Goal: Complete application form

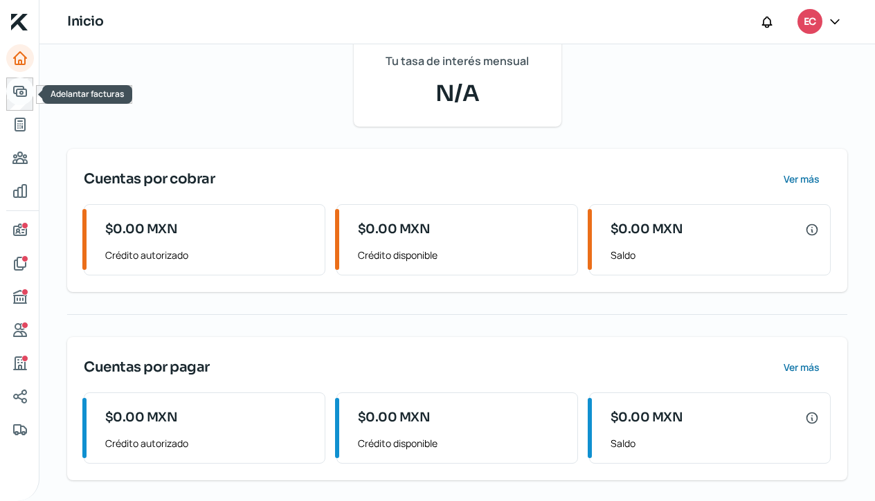
click at [17, 93] on icon "Adelantar facturas" at bounding box center [20, 91] width 17 height 17
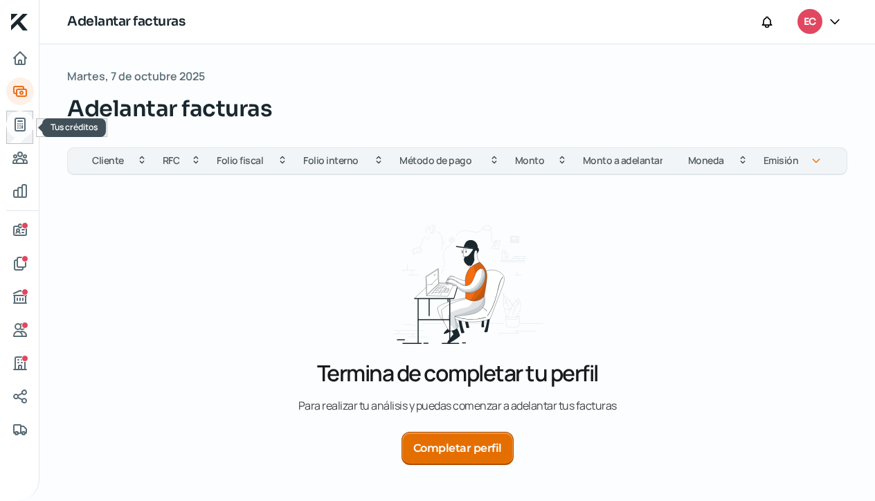
click at [13, 125] on icon "Tus créditos" at bounding box center [20, 124] width 17 height 17
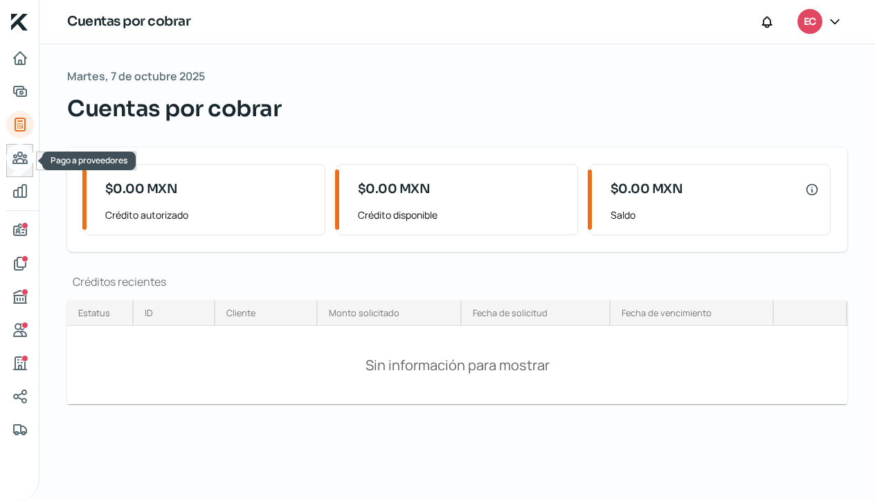
click at [23, 159] on icon "Pago a proveedores" at bounding box center [20, 158] width 17 height 17
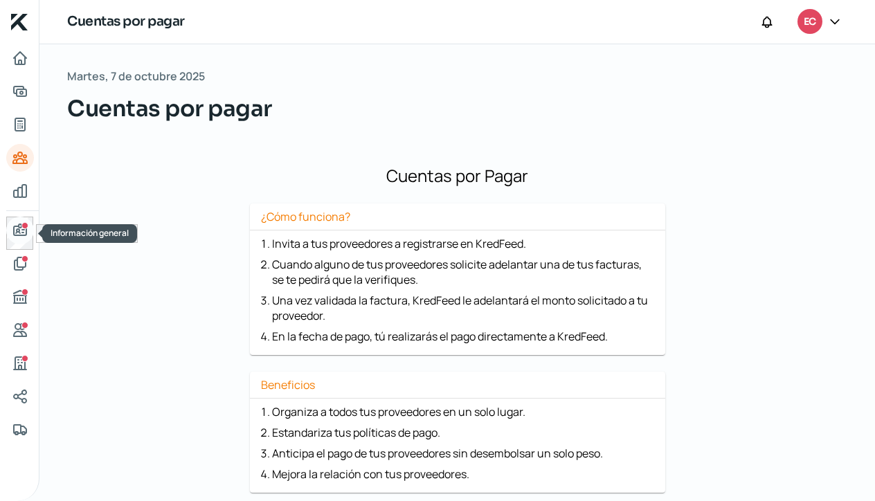
click at [18, 228] on icon "Información general" at bounding box center [20, 230] width 17 height 17
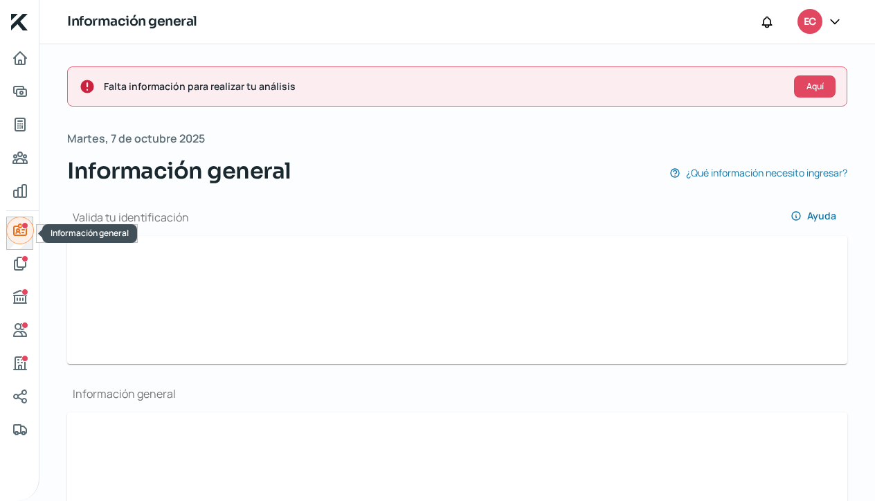
type input "[EMAIL_ADDRESS][DOMAIN_NAME]"
type input "47 - 7394 - 4754"
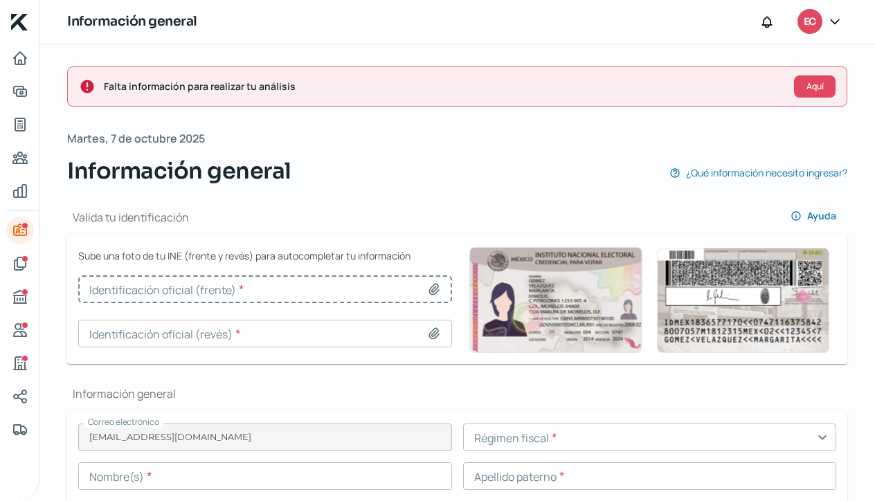
type input "Captura de pantalla [DATE] a la(s) 2.45.30 p.m..png"
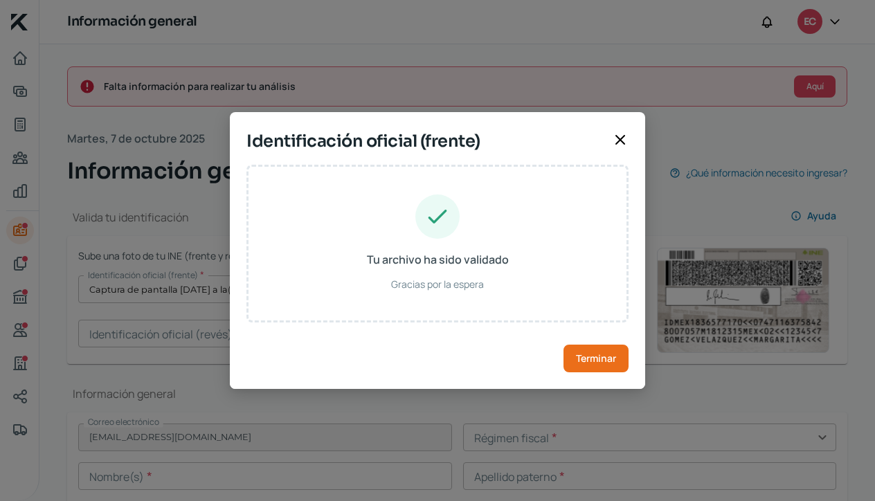
type input "YESAI"
type input "[PERSON_NAME]"
type input "GOMY960729HIMCNRS0"
type input "Hombre"
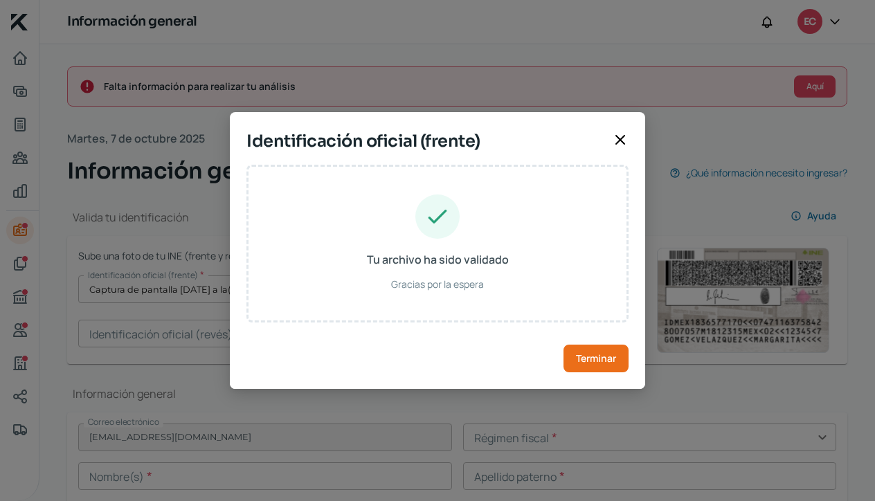
type input "GNMRYS96072915H300"
type input "[DATE]"
click at [599, 360] on span "Terminar" at bounding box center [596, 359] width 40 height 10
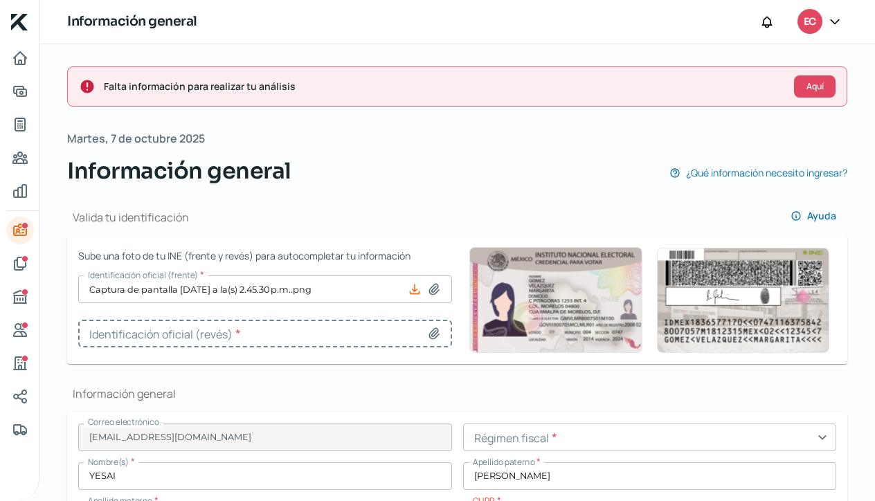
type input "Captura de pantalla [DATE] a la(s) 2.45.11 p.m..png"
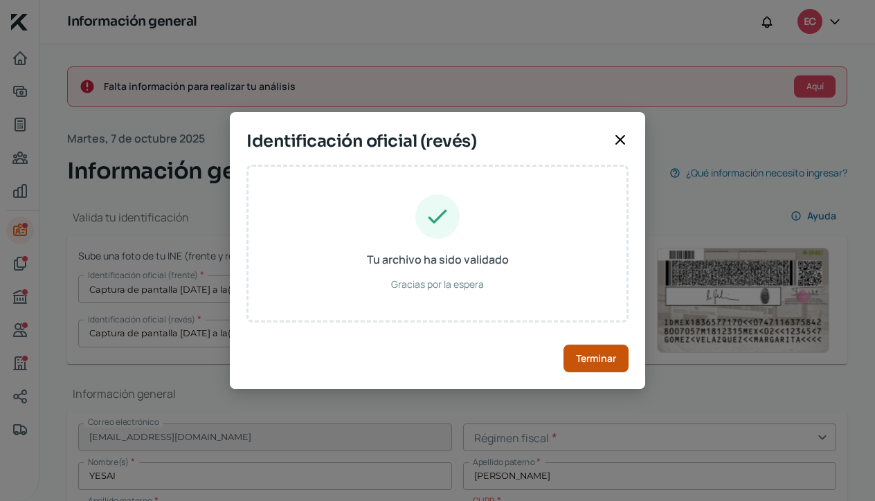
click at [589, 361] on span "Terminar" at bounding box center [596, 359] width 40 height 10
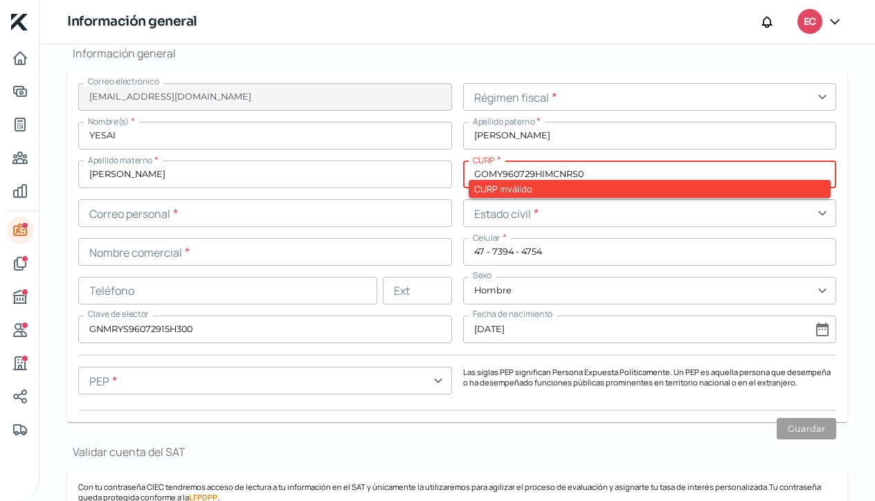
scroll to position [341, 0]
click at [107, 213] on input "text" at bounding box center [265, 213] width 374 height 28
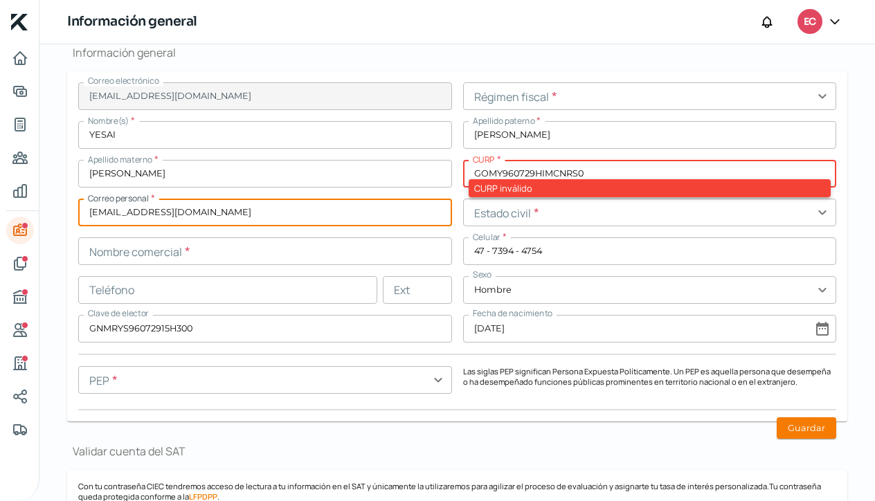
type input "[EMAIL_ADDRESS][DOMAIN_NAME]"
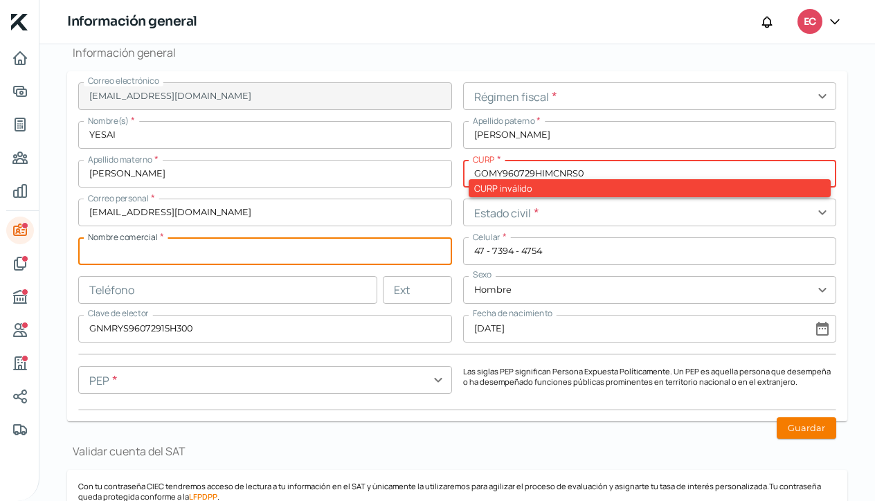
click at [102, 254] on input "text" at bounding box center [265, 251] width 374 height 28
click at [163, 252] on input "ecologizarles" at bounding box center [265, 251] width 374 height 28
type input "e"
type input "ç"
type input "Ecology"
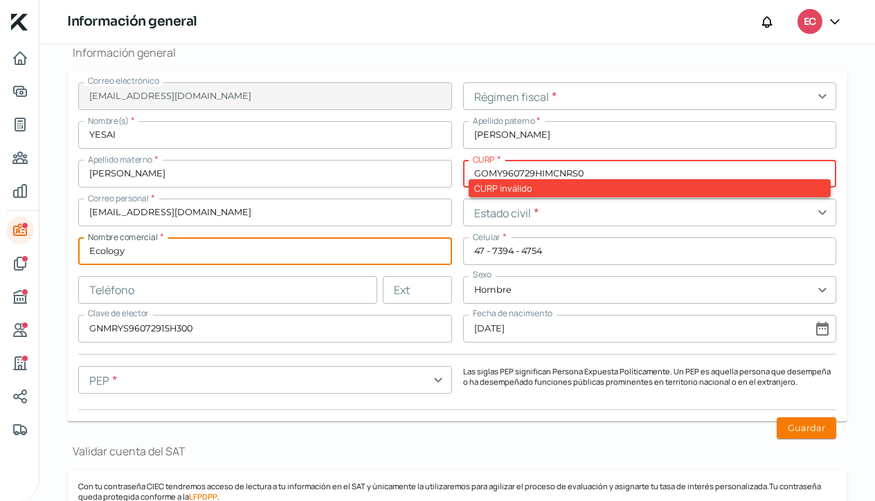
click at [551, 219] on input "text" at bounding box center [650, 213] width 374 height 28
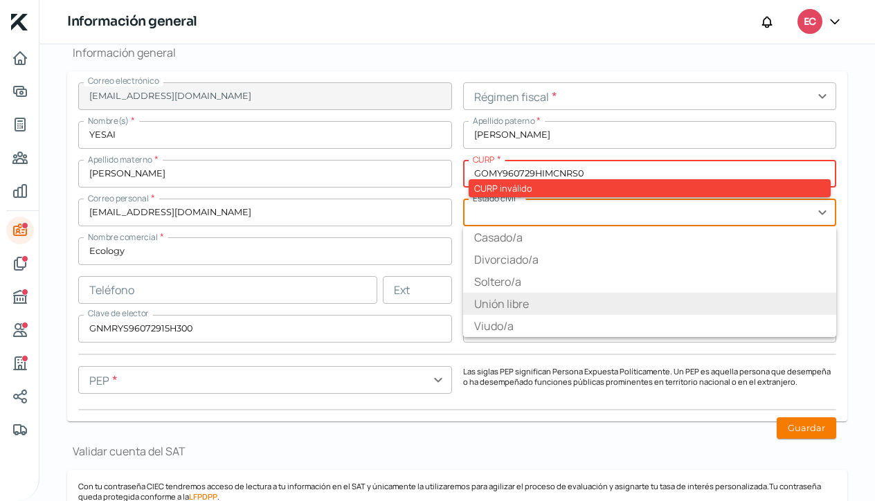
click at [822, 214] on input "text" at bounding box center [650, 213] width 374 height 28
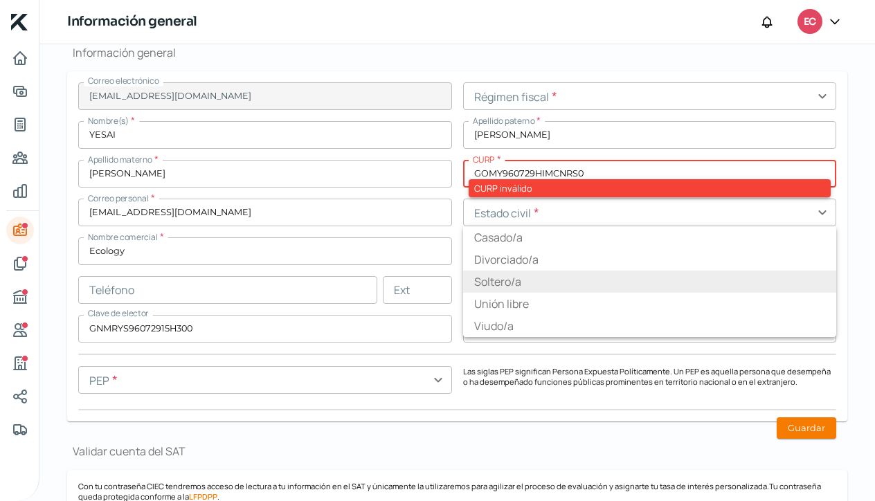
click at [600, 281] on li "Soltero/a" at bounding box center [650, 282] width 374 height 22
type input "Soltero/a"
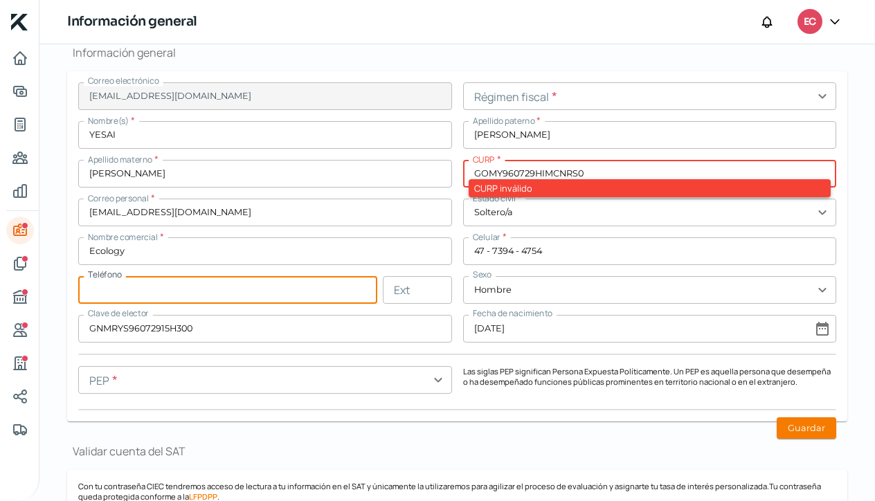
click at [113, 289] on input "text" at bounding box center [227, 290] width 299 height 28
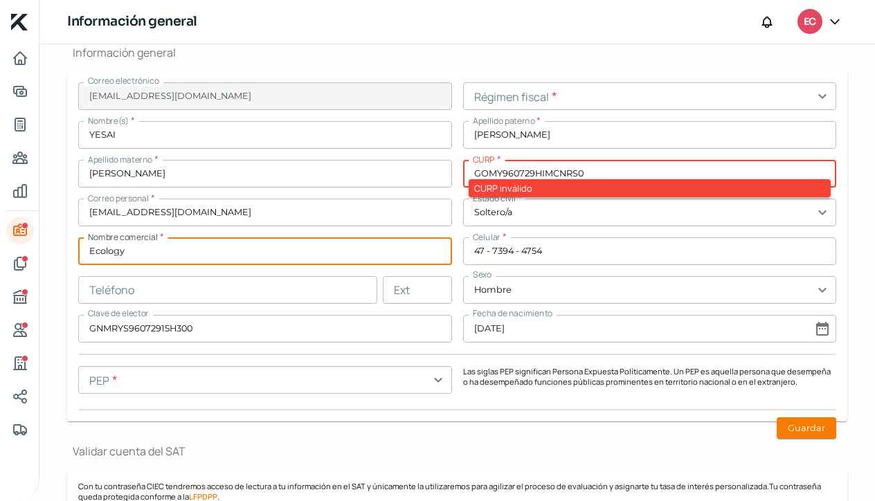
drag, startPoint x: 388, startPoint y: 258, endPoint x: 215, endPoint y: 543, distance: 334.6
click at [215, 501] on html "Inicio | KredFeed Información general EC Falta información para realizar tu aná…" at bounding box center [437, 250] width 875 height 501
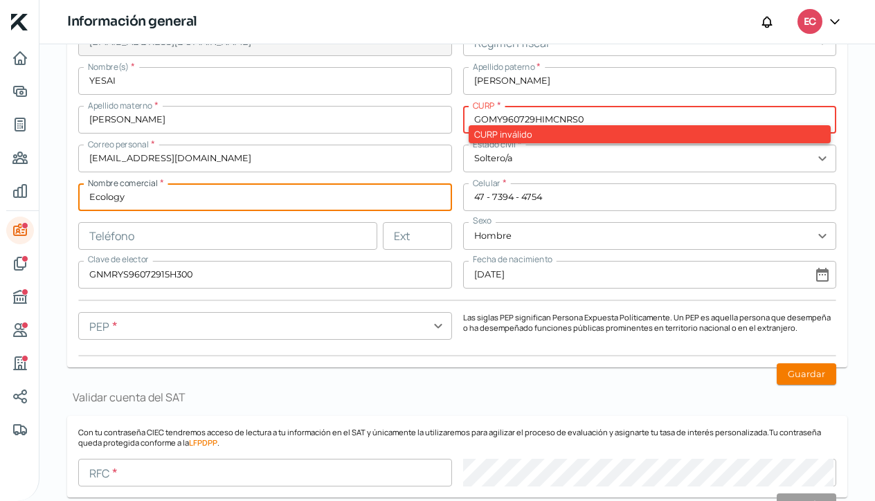
click at [109, 240] on input "text" at bounding box center [227, 236] width 299 height 28
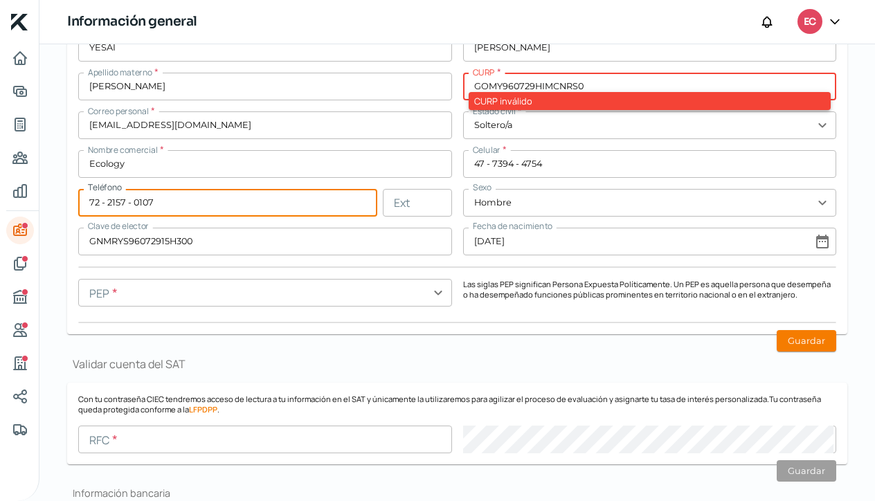
scroll to position [433, 0]
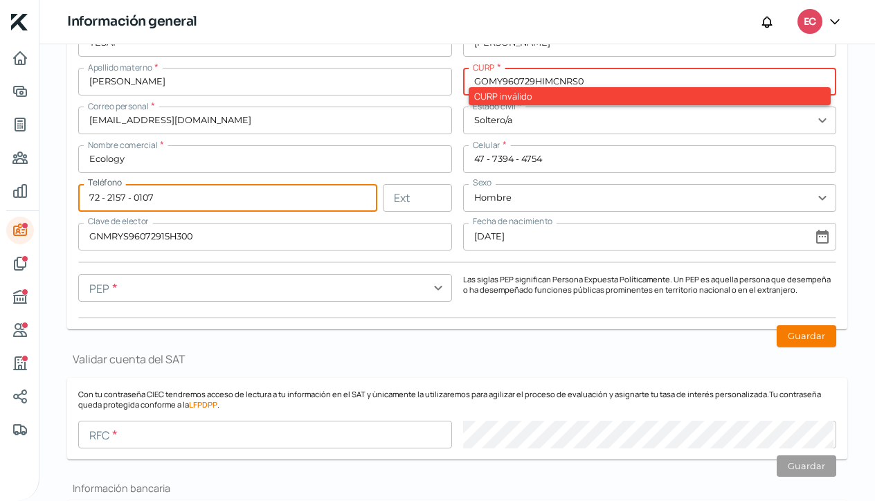
type input "72 - 2157 - 0107"
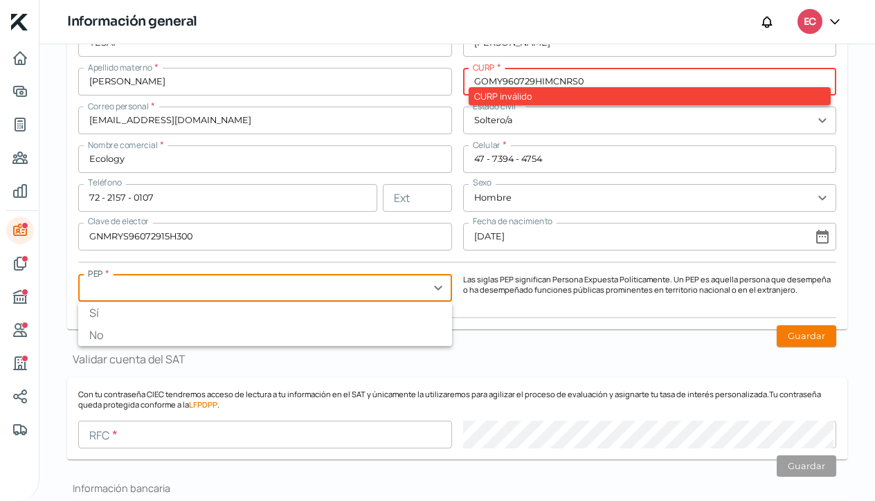
click at [434, 289] on input "text" at bounding box center [265, 288] width 374 height 28
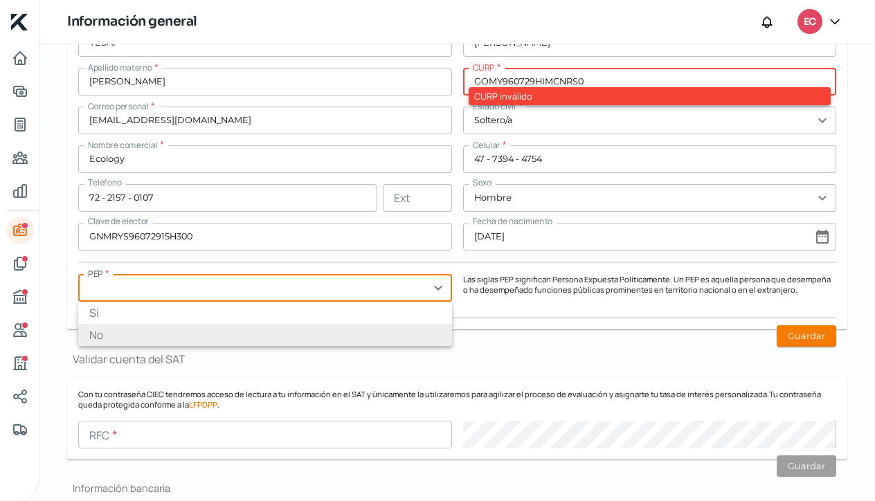
click at [378, 327] on li "No" at bounding box center [265, 335] width 374 height 22
type input "No"
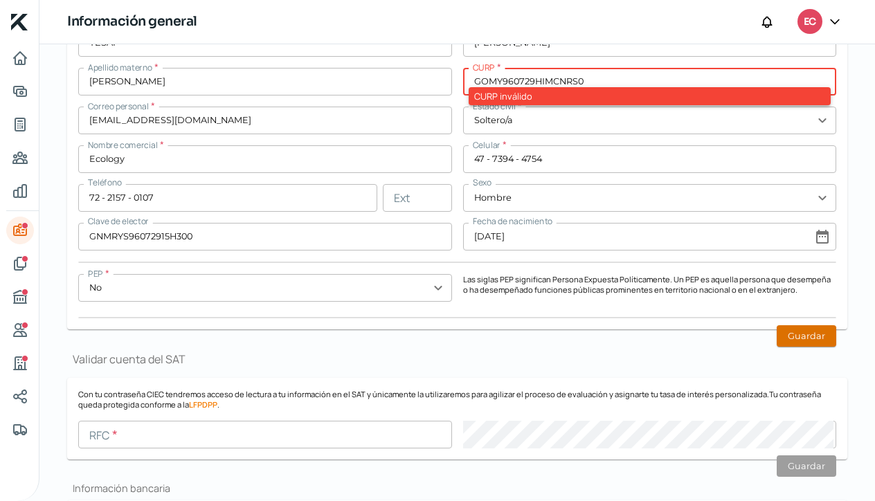
click at [803, 339] on button "Guardar" at bounding box center [807, 335] width 60 height 21
click at [802, 336] on button "Guardar" at bounding box center [807, 335] width 60 height 21
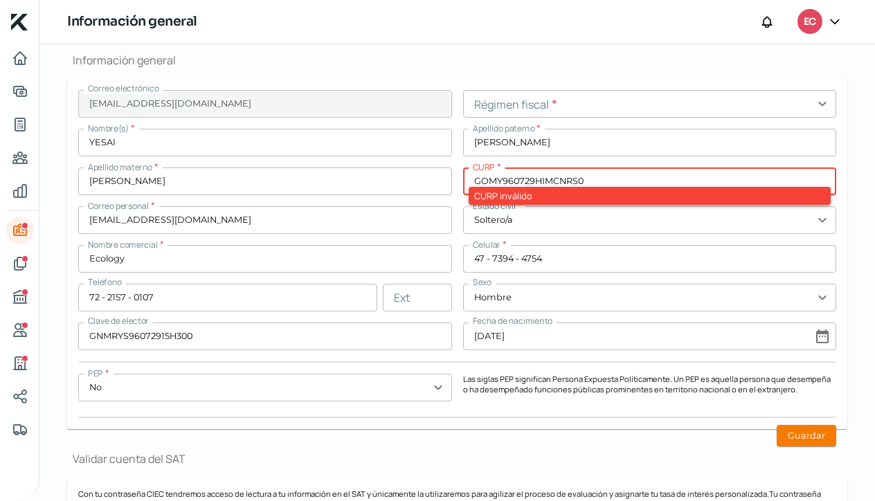
scroll to position [331, 0]
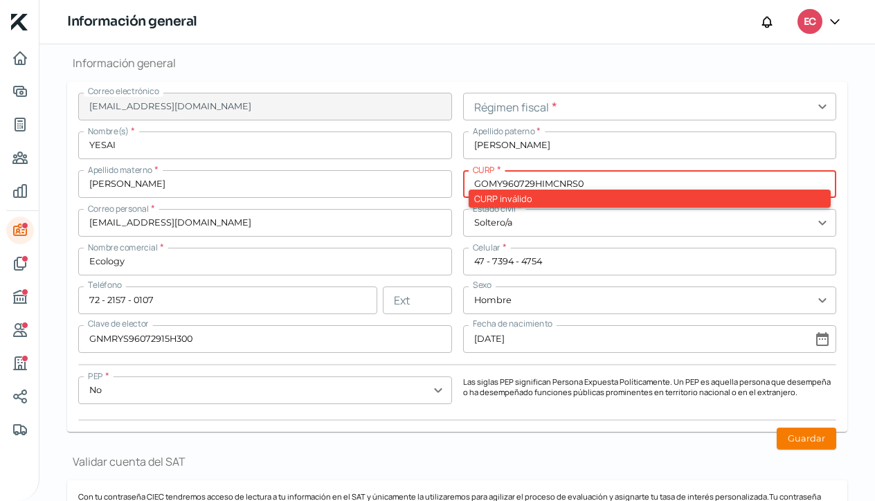
click at [587, 184] on input "GOMY960729HIMCNRS0" at bounding box center [650, 184] width 374 height 28
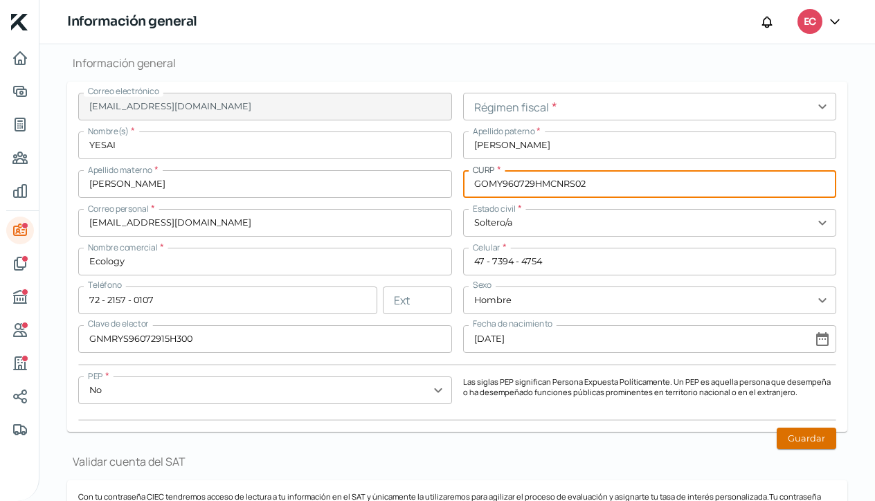
type input "GOMY960729HMCNRS02"
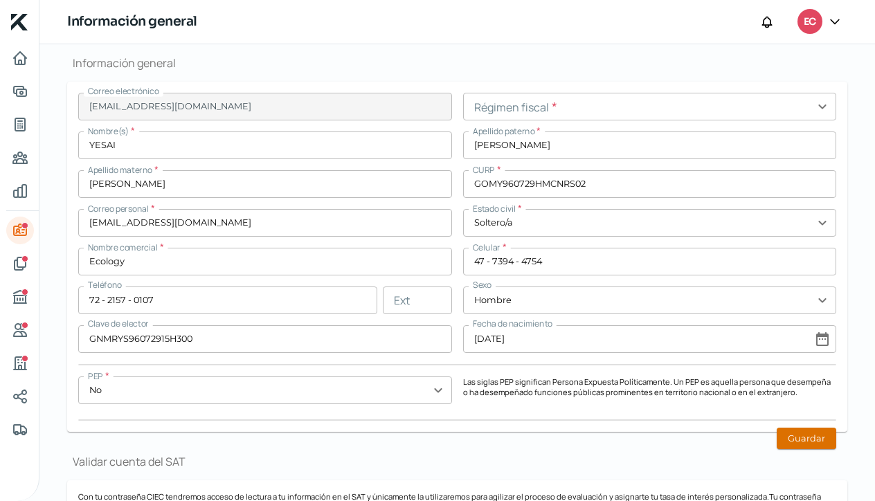
click at [813, 435] on button "Guardar" at bounding box center [807, 438] width 60 height 21
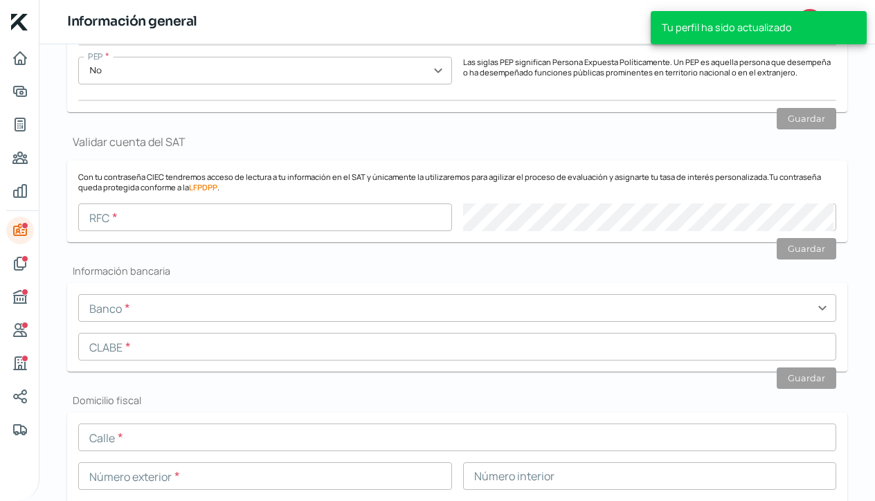
scroll to position [652, 0]
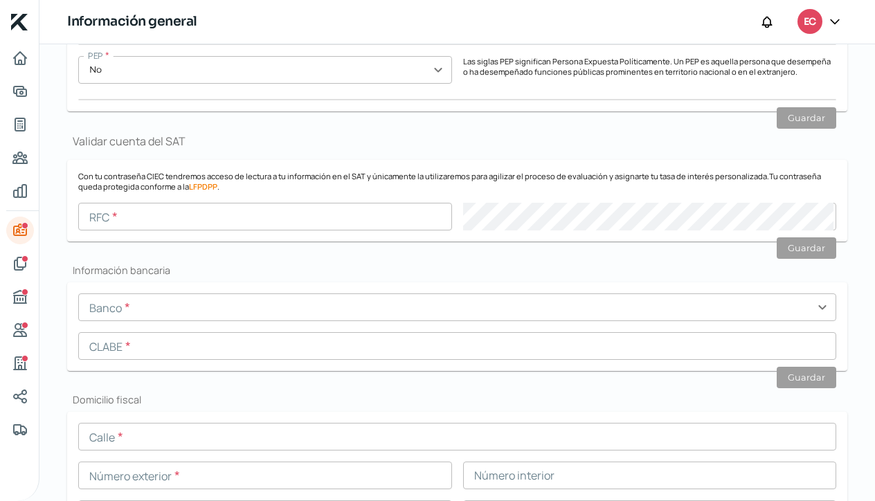
click at [116, 346] on input "text" at bounding box center [457, 346] width 758 height 28
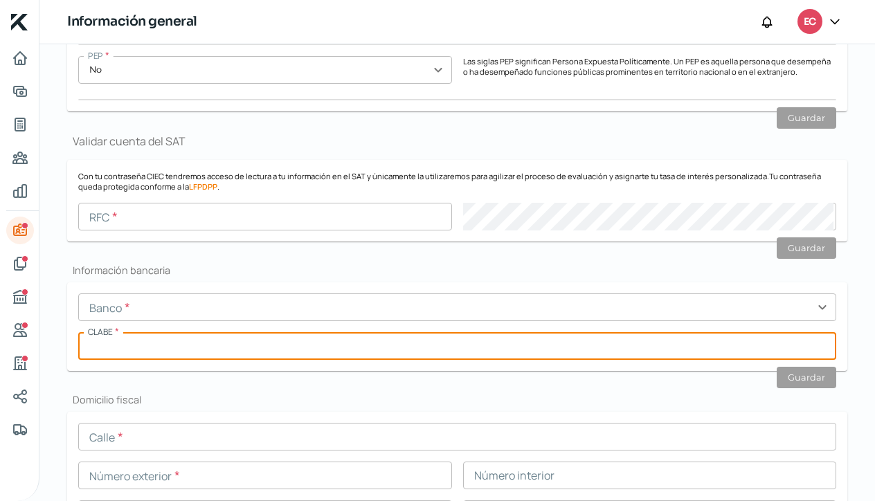
paste input "012441004792824082"
type input "012441004792824082"
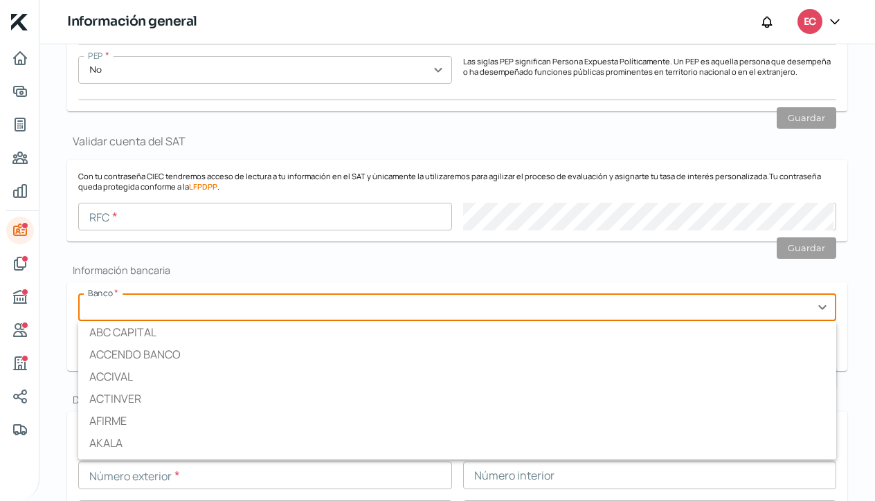
click at [818, 306] on input "text" at bounding box center [457, 308] width 758 height 28
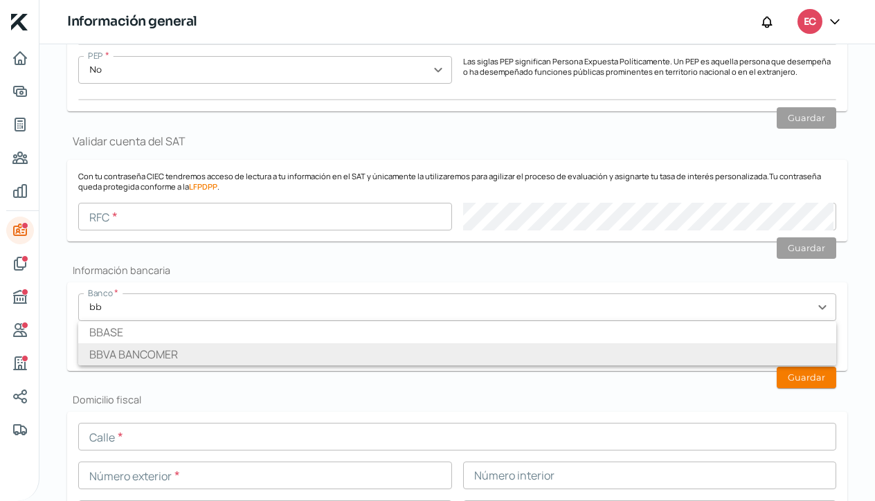
click at [151, 357] on li "BBVA BANCOMER" at bounding box center [457, 354] width 758 height 22
type input "BBVA BANCOMER"
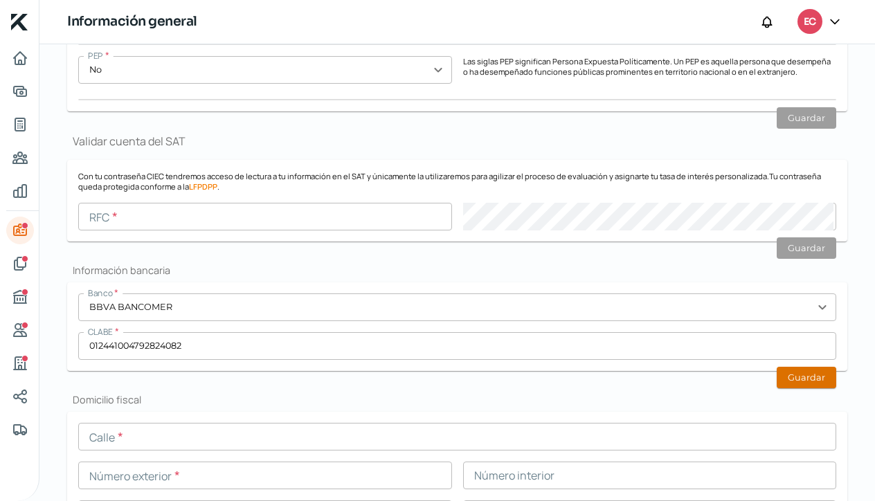
click at [793, 378] on button "Guardar" at bounding box center [807, 377] width 60 height 21
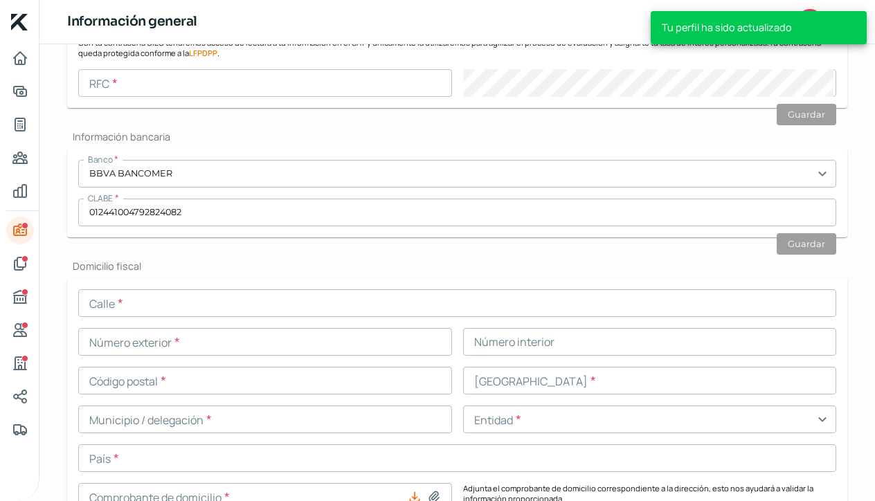
scroll to position [816, 0]
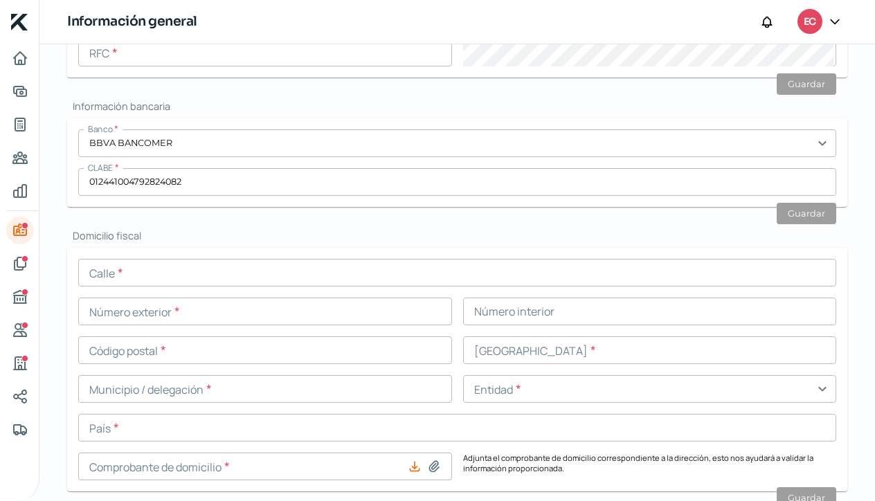
click at [114, 271] on input "text" at bounding box center [457, 273] width 758 height 28
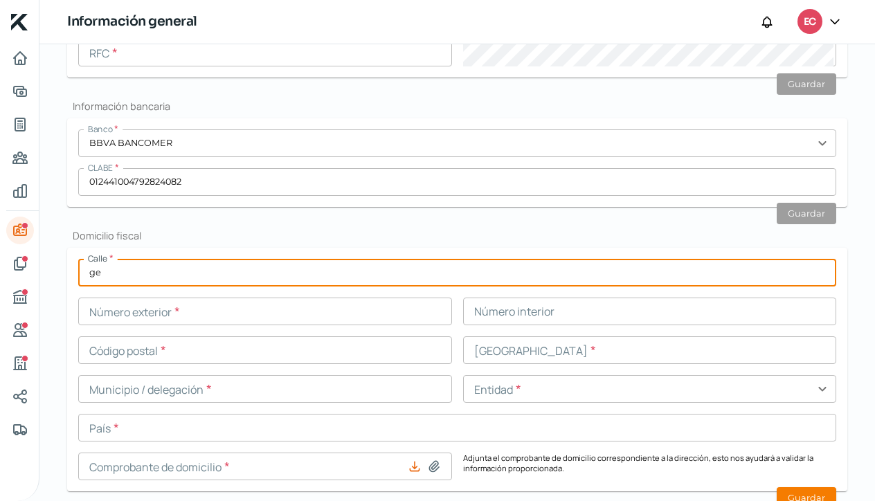
type input "g"
type input "Fuente Gris"
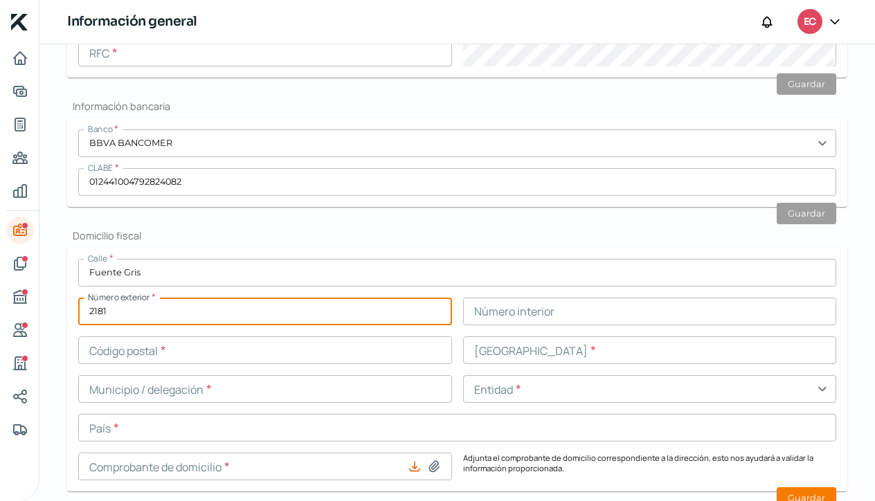
type input "2181"
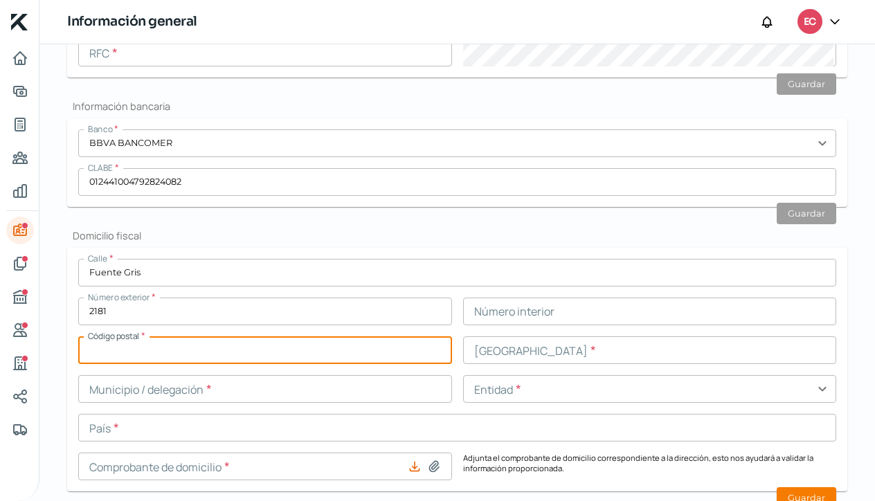
click at [173, 350] on input "text" at bounding box center [265, 350] width 374 height 28
type input "45615"
click at [524, 350] on input "text" at bounding box center [650, 350] width 374 height 28
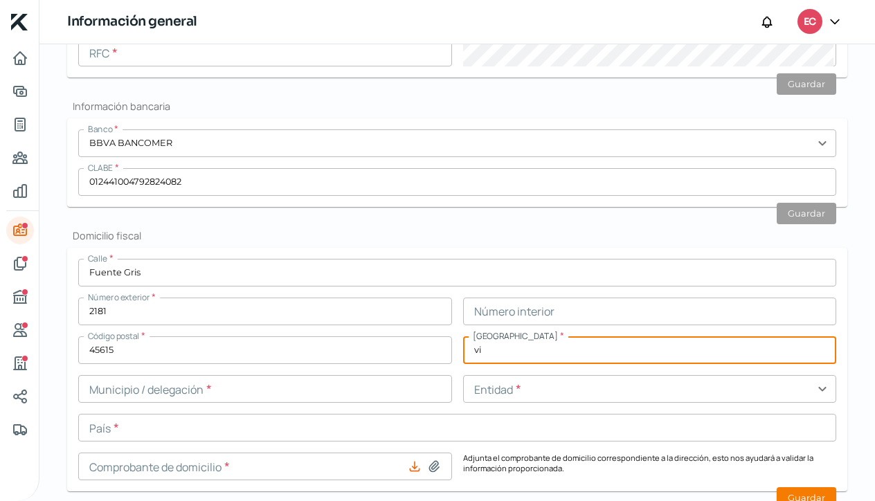
type input "v"
type input "[GEOGRAPHIC_DATA][PERSON_NAME]"
click at [91, 388] on input "text" at bounding box center [265, 389] width 374 height 28
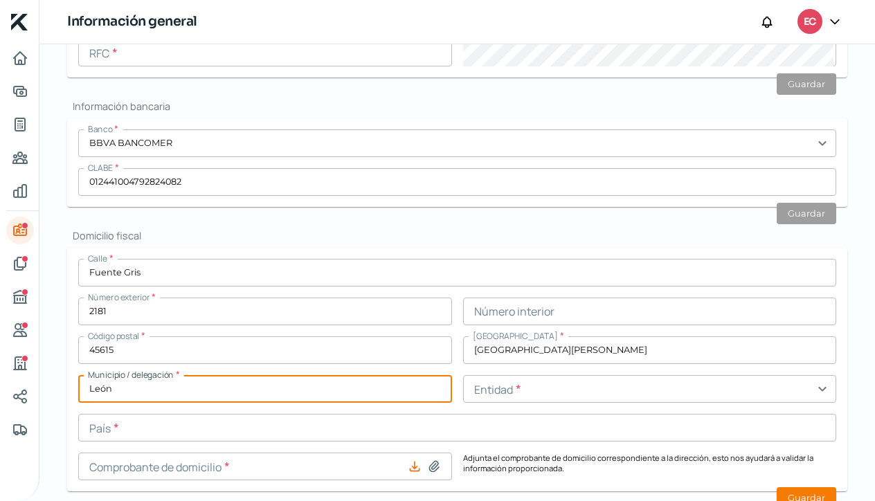
type input "León"
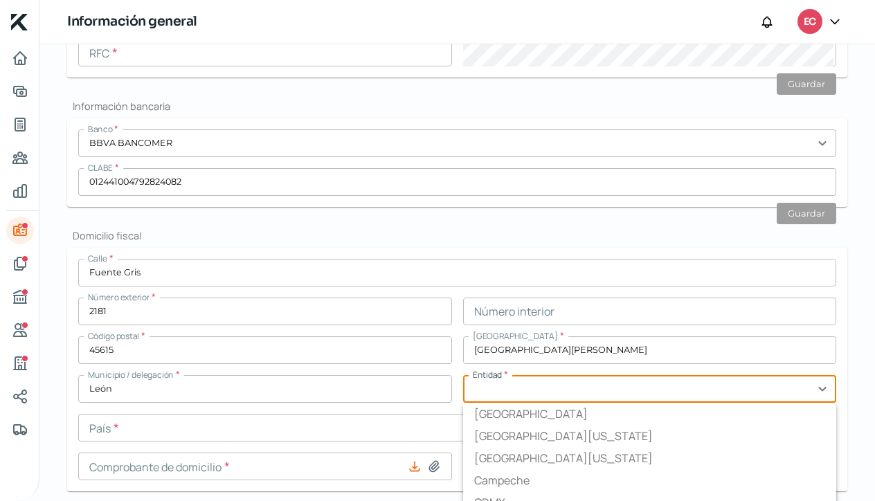
click at [483, 395] on input "text" at bounding box center [650, 389] width 374 height 28
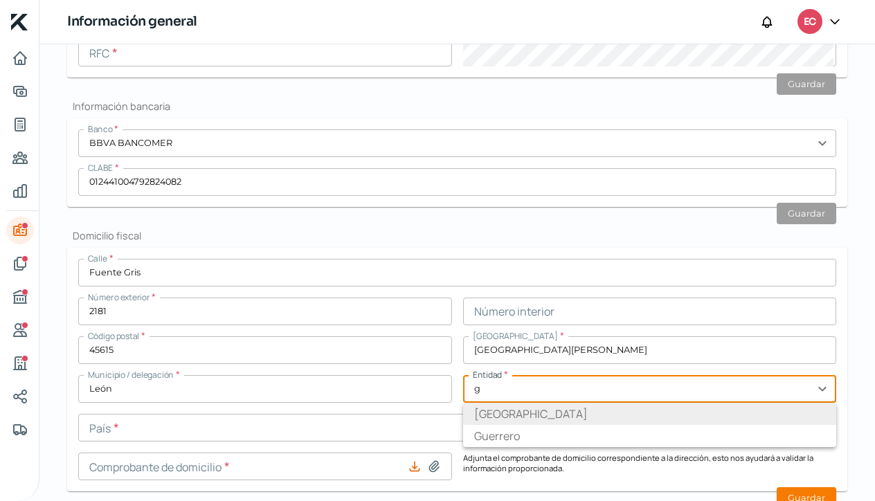
type input "[GEOGRAPHIC_DATA]"
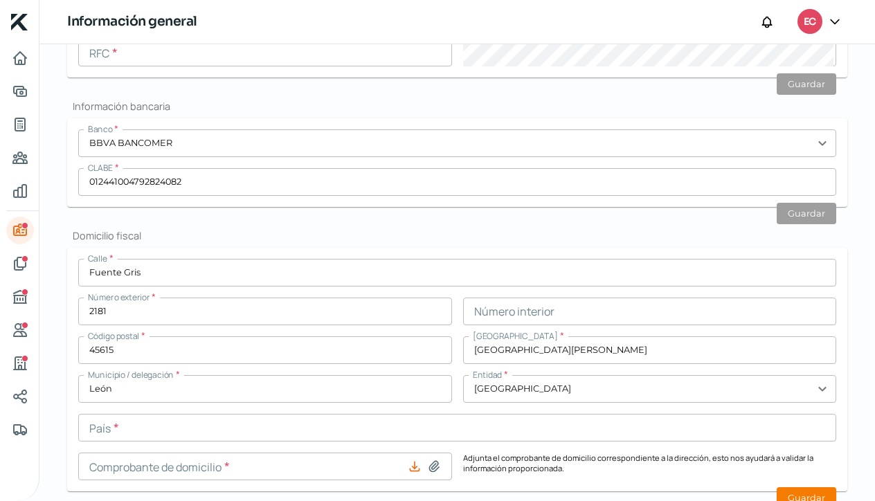
click at [217, 427] on input "text" at bounding box center [457, 428] width 758 height 28
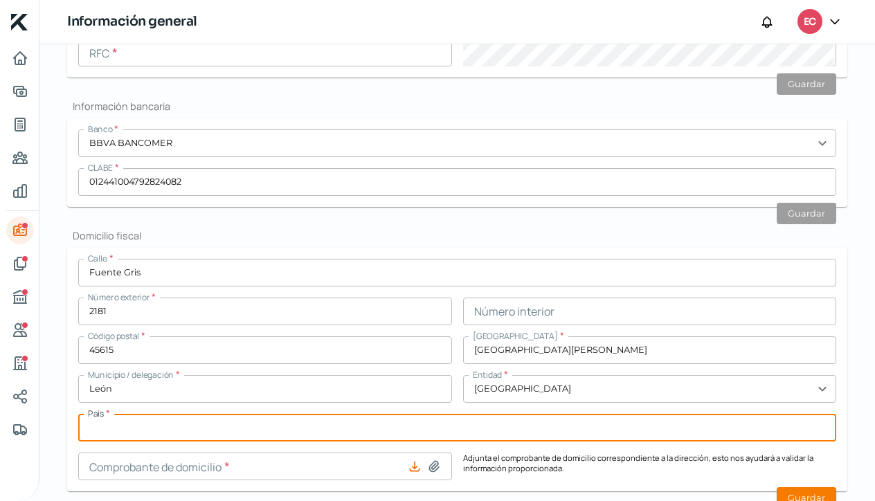
type input "m"
type input "[GEOGRAPHIC_DATA]"
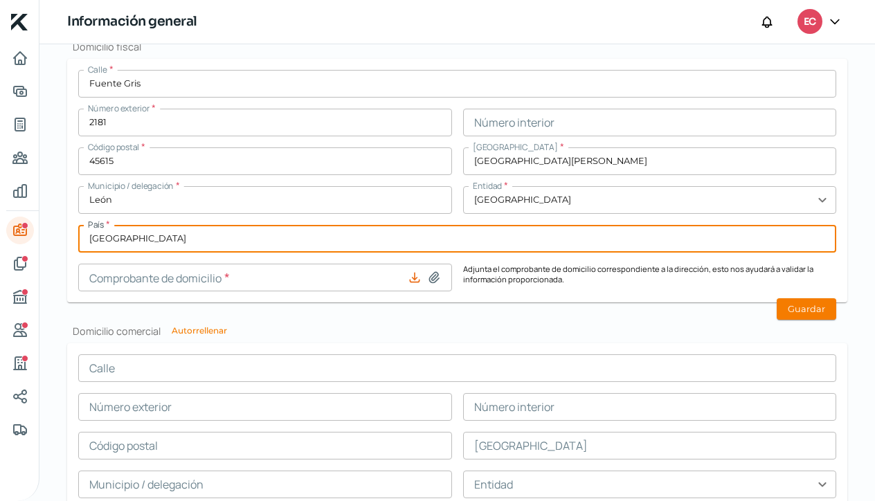
scroll to position [1052, 0]
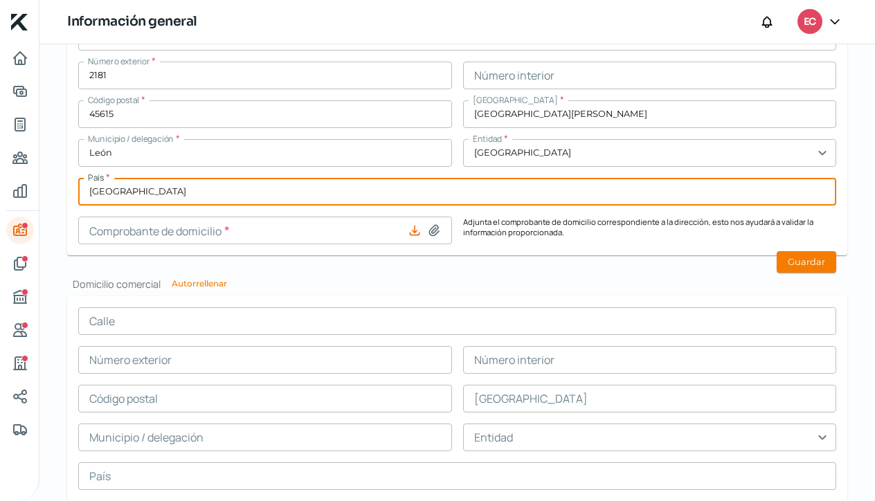
type input "EstadoDeCuenta202510.pdf"
type input "[GEOGRAPHIC_DATA]"
click at [798, 266] on button "Guardar" at bounding box center [807, 261] width 60 height 21
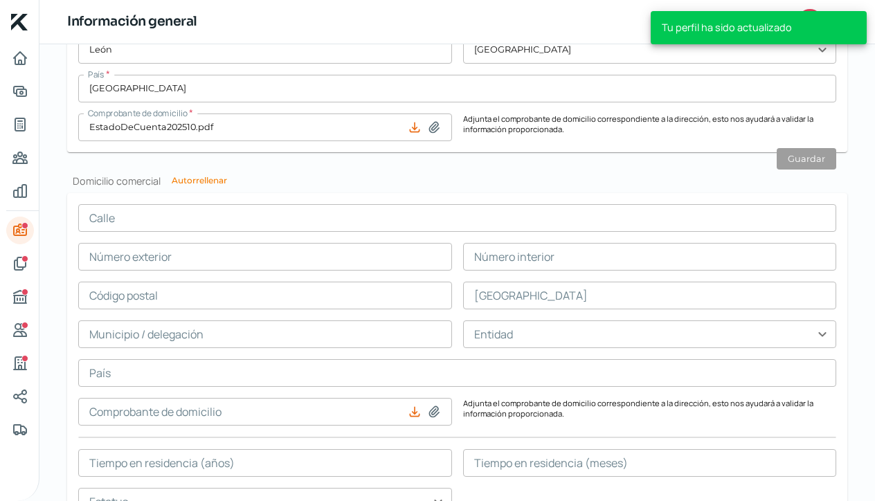
scroll to position [1172, 0]
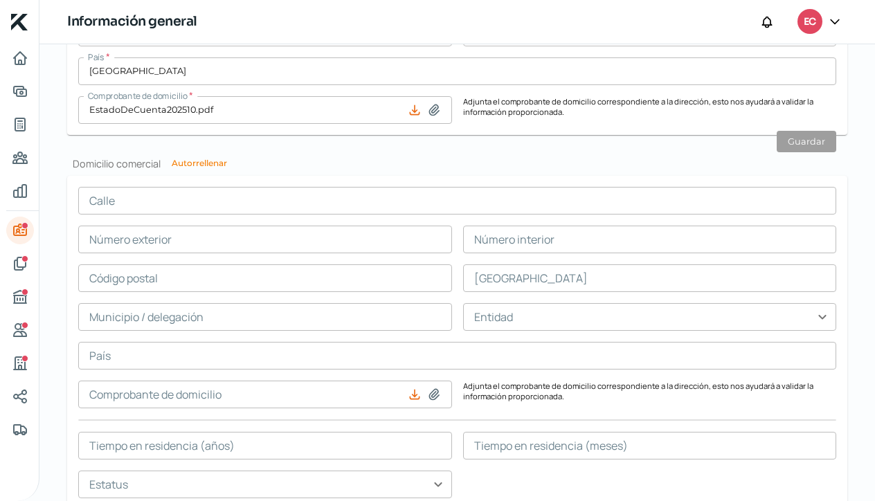
click at [213, 165] on button "Autorrellenar" at bounding box center [199, 163] width 55 height 8
type input "Fuente Gris"
type input "2181"
type input "45615"
type input "[GEOGRAPHIC_DATA][PERSON_NAME]"
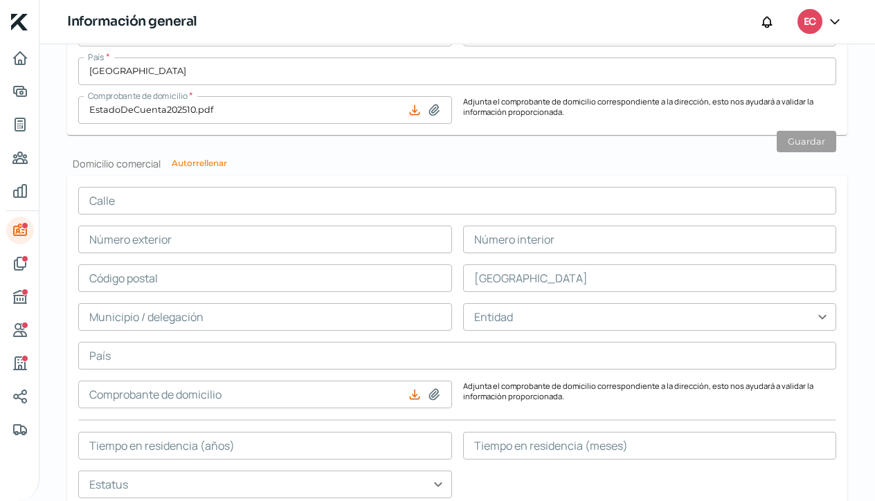
type input "León"
type input "[GEOGRAPHIC_DATA]"
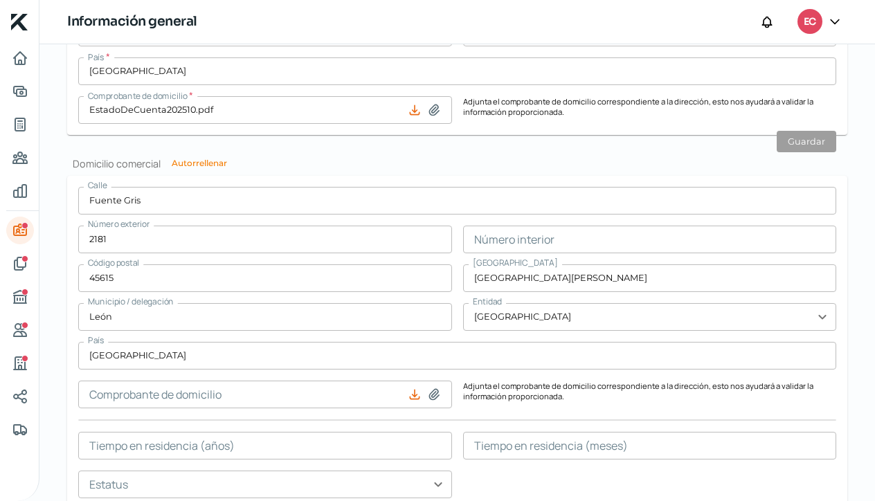
type input "EstadoDeCuenta202510.pdf"
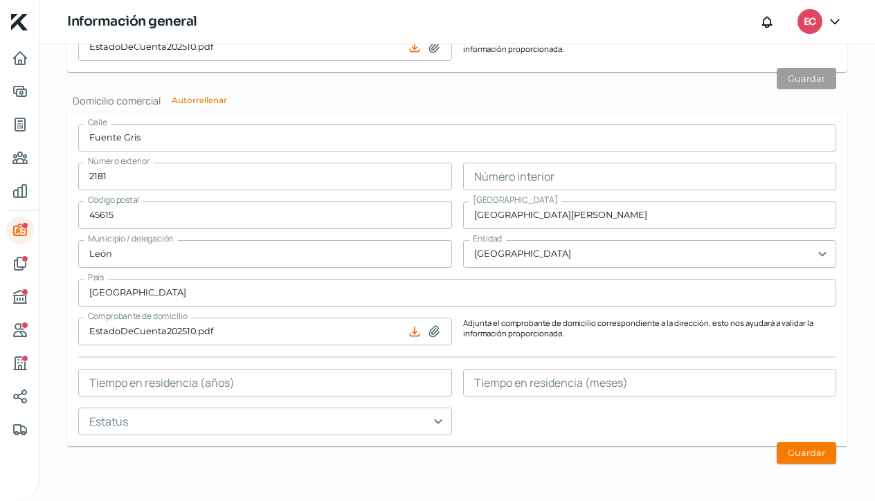
scroll to position [0, 0]
click at [790, 452] on button "Guardar" at bounding box center [807, 452] width 60 height 21
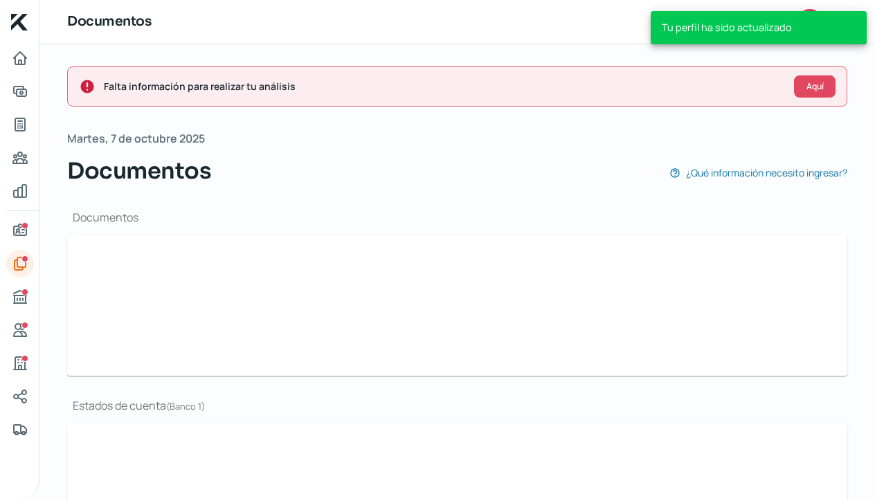
scroll to position [66, 0]
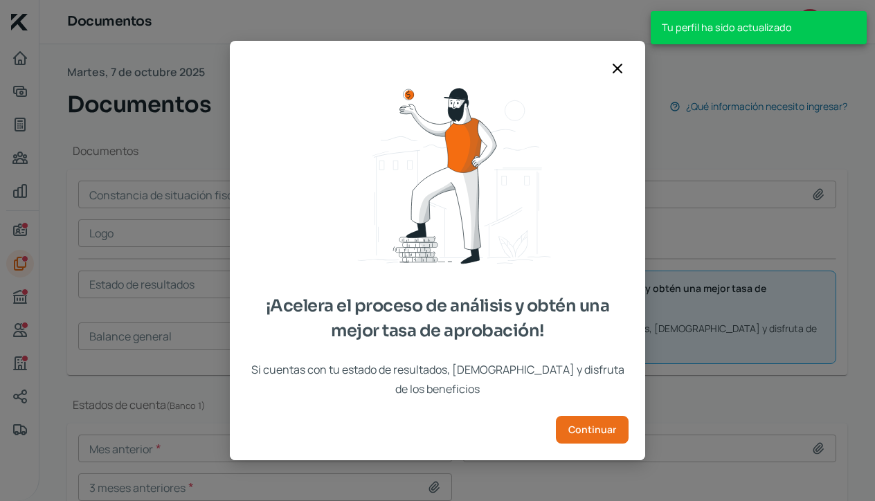
click at [619, 77] on icon at bounding box center [617, 68] width 17 height 17
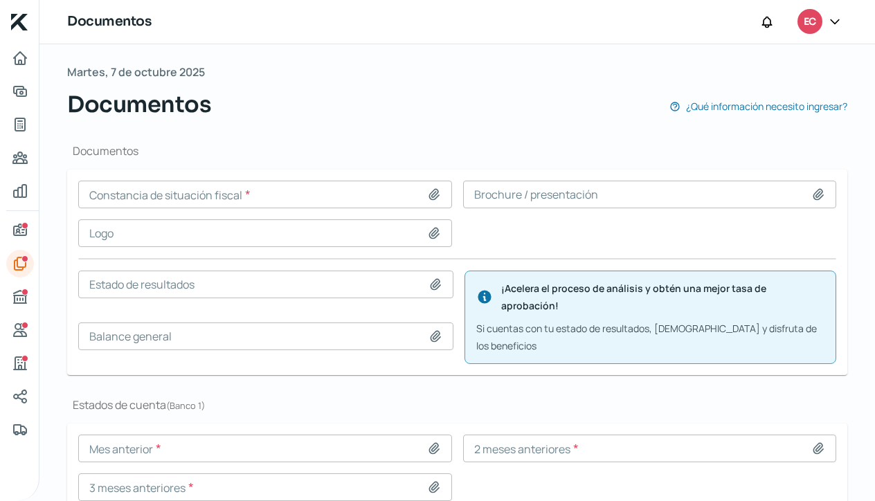
type input "IdcGeneraConstancia.pdf"
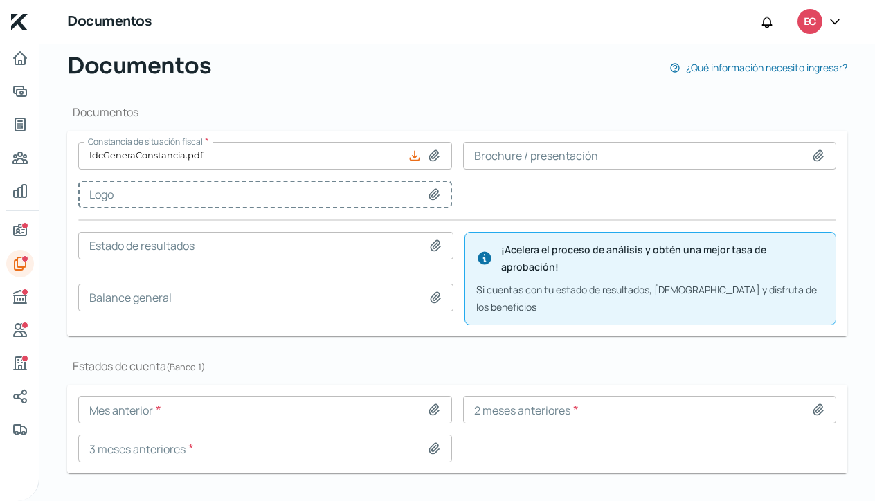
type input "Captura de pantalla [DATE] a la(s) 3.02.10 p.m..png"
click at [552, 159] on input at bounding box center [650, 156] width 374 height 28
type input "CURRICULUM ECOLOGY.pdf"
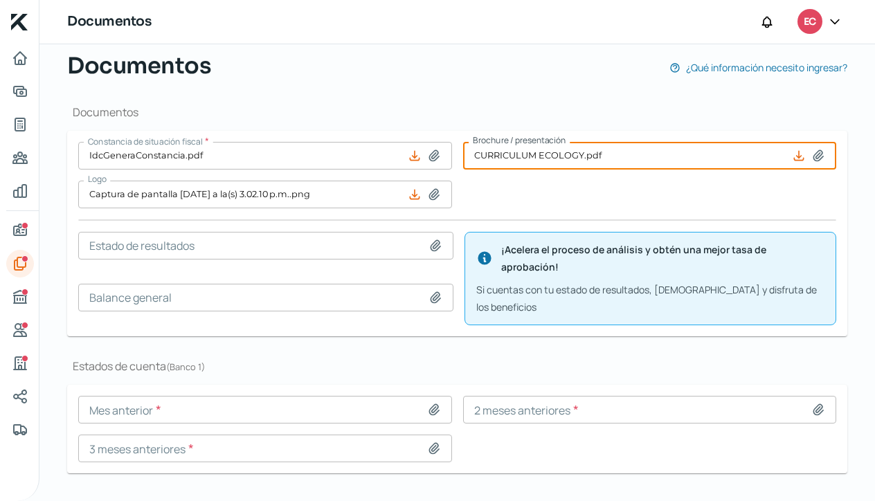
click at [431, 403] on icon at bounding box center [434, 410] width 14 height 14
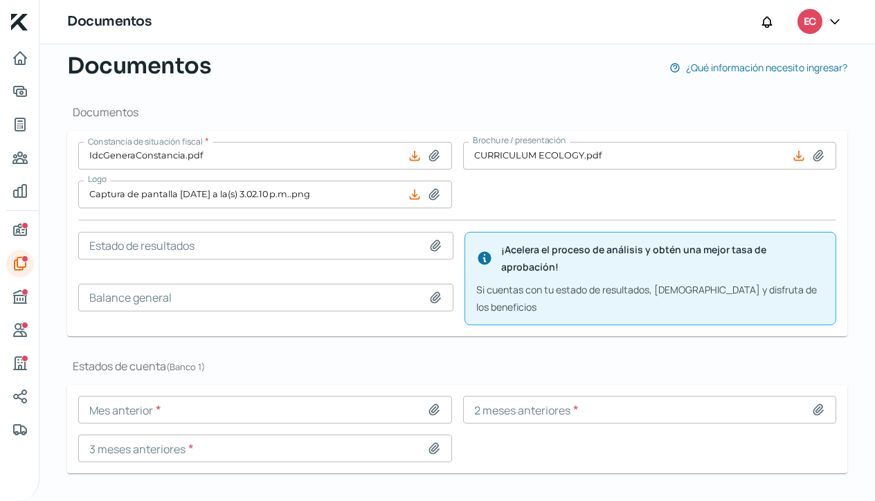
type input "C:\fakepath\[DATE] yesai bbva .pdf"
type input "[DATE] yesai bbva .pdf"
click at [814, 404] on icon at bounding box center [819, 409] width 10 height 10
type input "C:\fakepath\[DATE] yesai bbva .pdf"
type input "[DATE] yesai bbva .pdf"
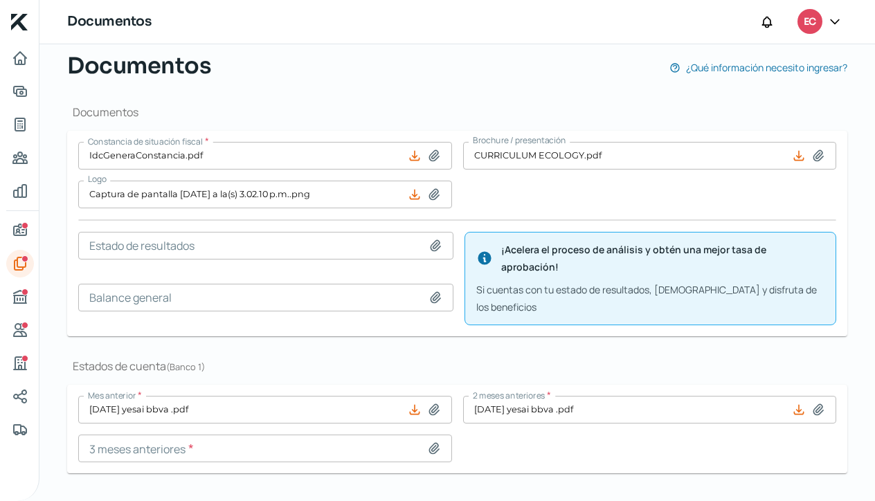
click at [432, 442] on icon at bounding box center [434, 449] width 14 height 14
type input "C:\fakepath\[DATE] yesai bbva .pdf"
type input "[DATE] yesai bbva .pdf"
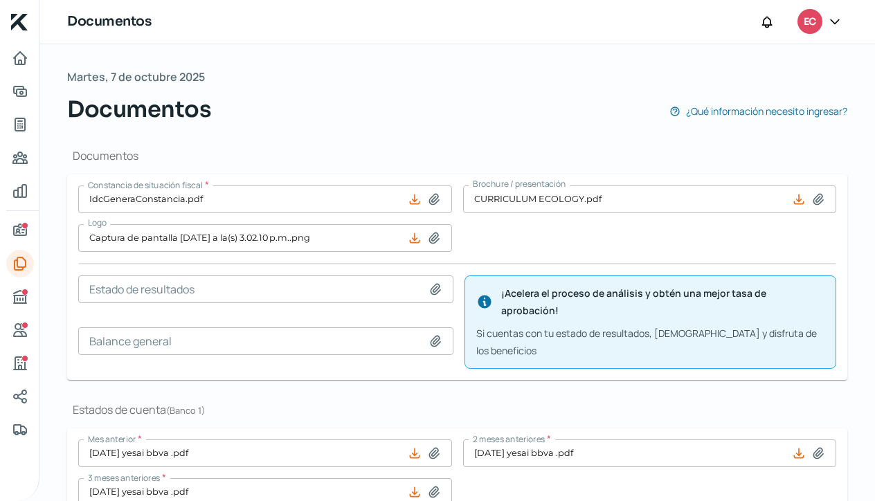
scroll to position [23, 0]
click at [27, 226] on div "Información general" at bounding box center [24, 225] width 7 height 7
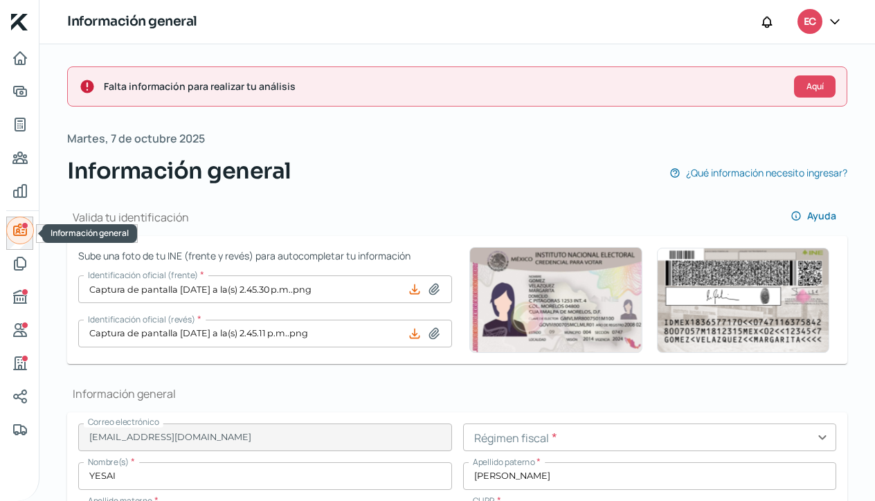
type input "Fuente Gris"
type input "2181"
type input "45615"
type input "[GEOGRAPHIC_DATA][PERSON_NAME]"
type input "León"
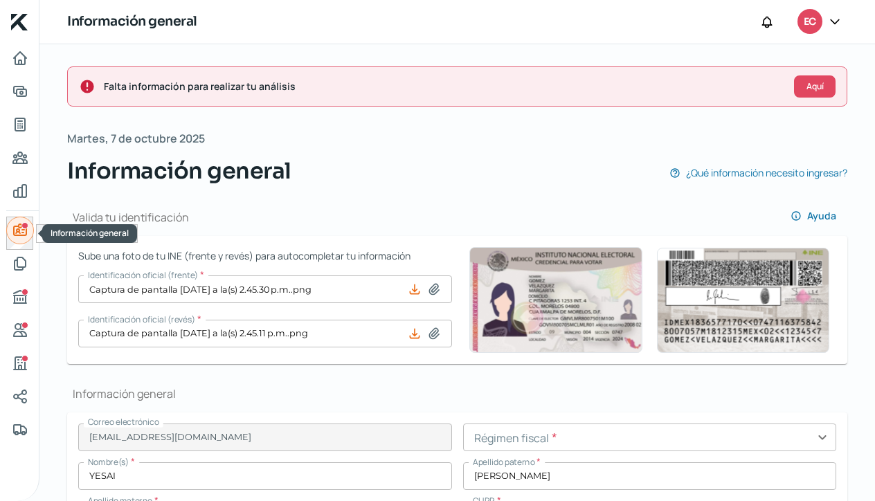
type input "[GEOGRAPHIC_DATA]"
type input "EstadoDeCuenta202510.pdf"
type input "0"
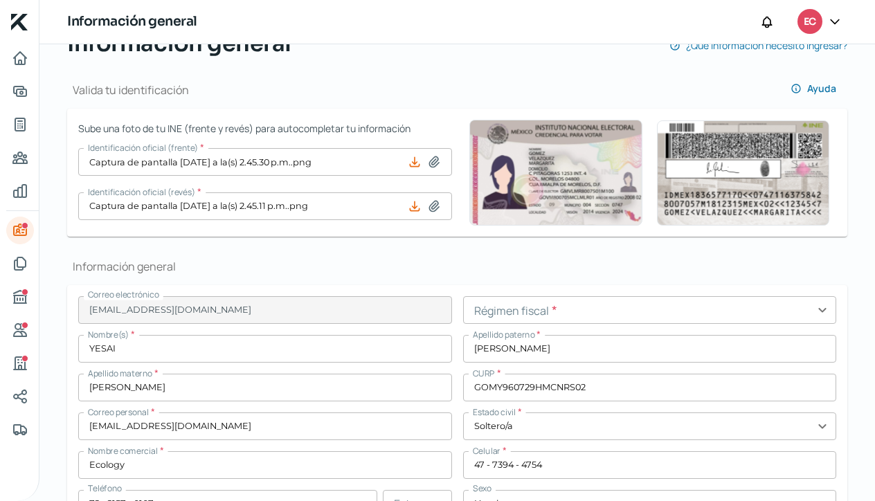
scroll to position [165, 0]
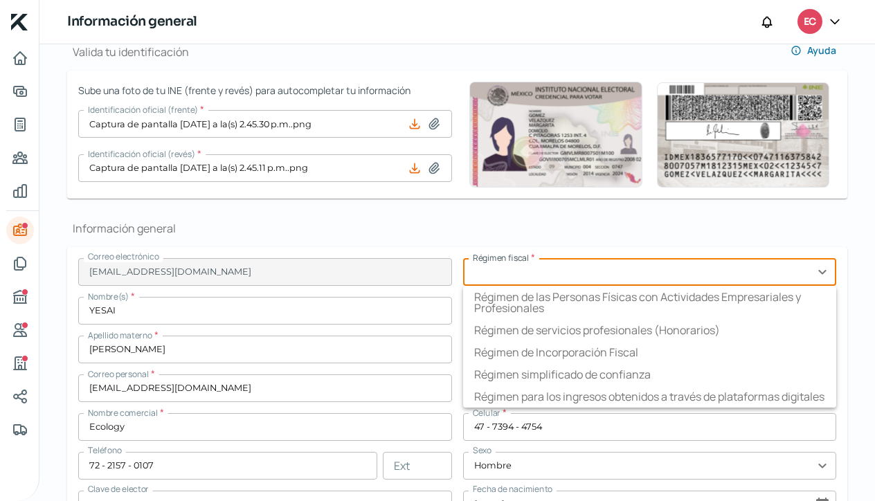
click at [820, 271] on input "text" at bounding box center [650, 272] width 374 height 28
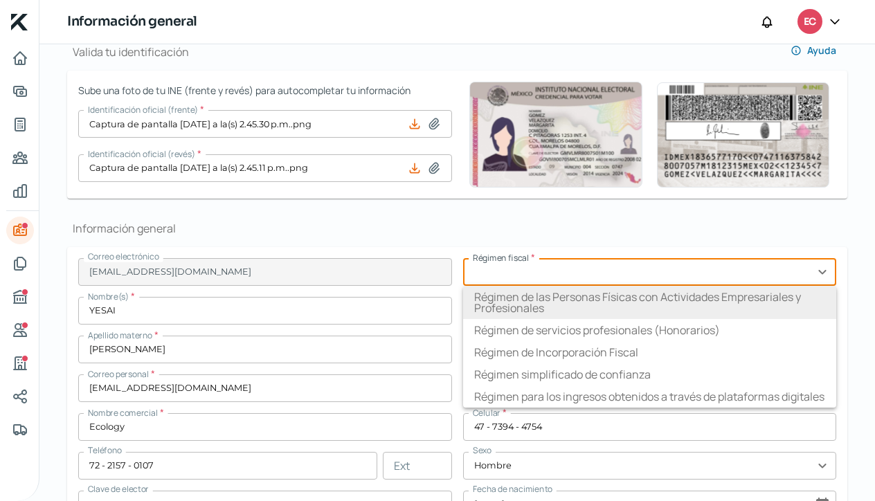
click at [745, 297] on li "Régimen de las Personas Físicas con Actividades Empresariales y Profesionales" at bounding box center [650, 302] width 374 height 33
type input "Régimen de las Personas Físicas con Actividades Empresariales y Profesionales"
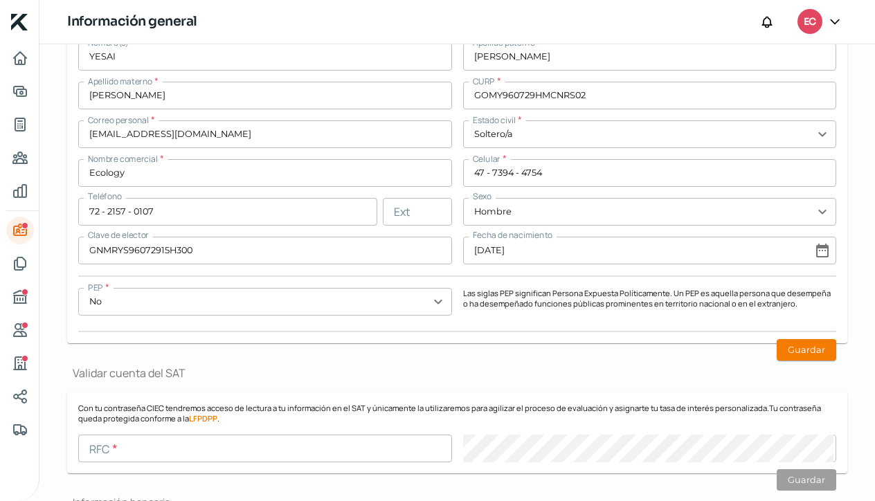
scroll to position [433, 0]
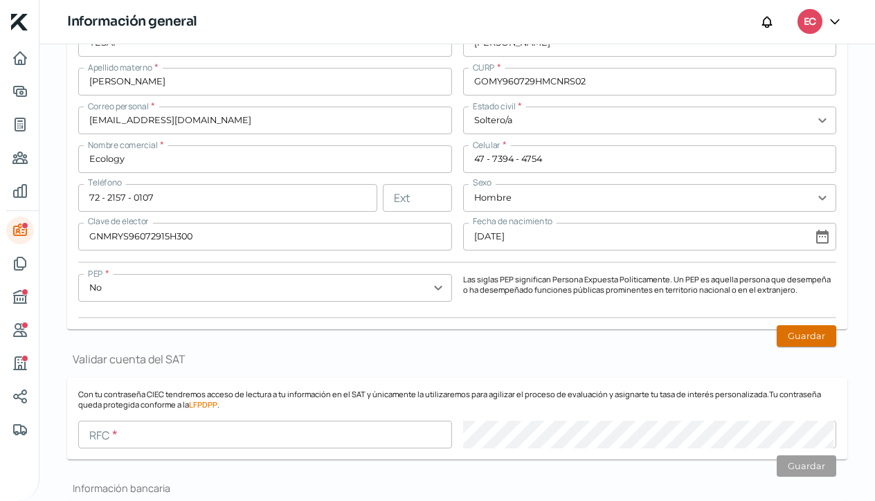
click at [804, 338] on button "Guardar" at bounding box center [807, 335] width 60 height 21
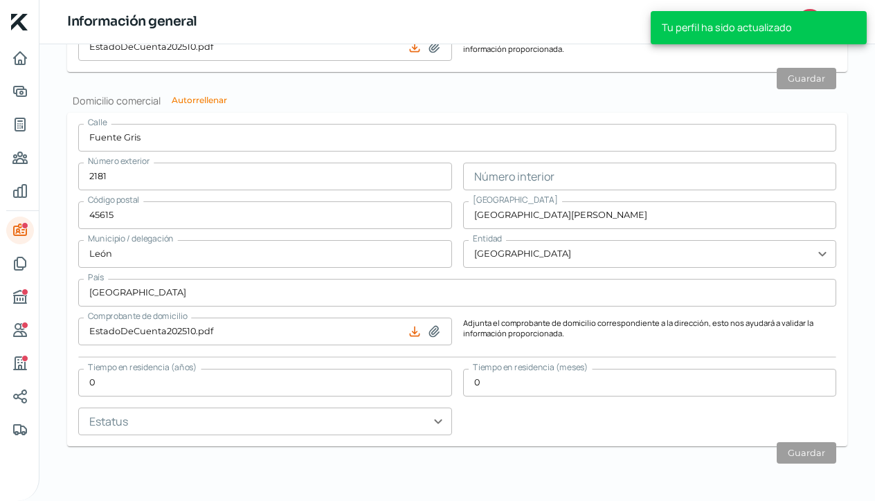
scroll to position [0, 0]
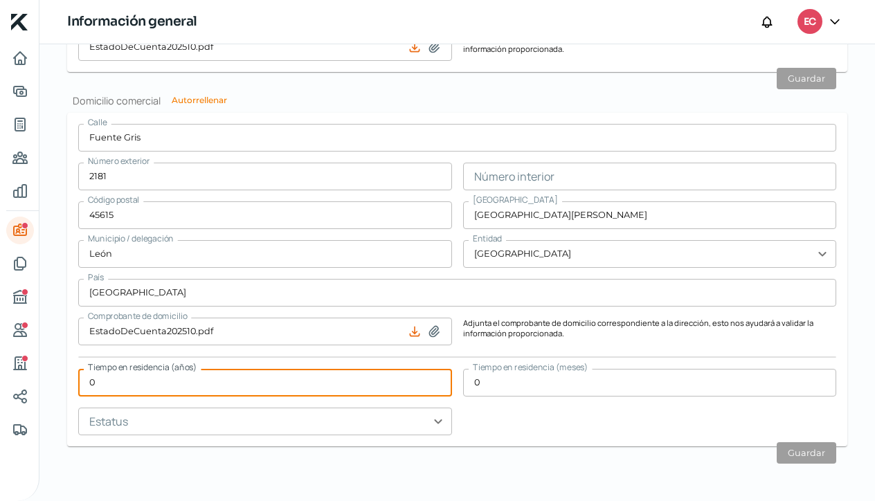
click at [107, 379] on input "0" at bounding box center [265, 383] width 374 height 28
type input "2"
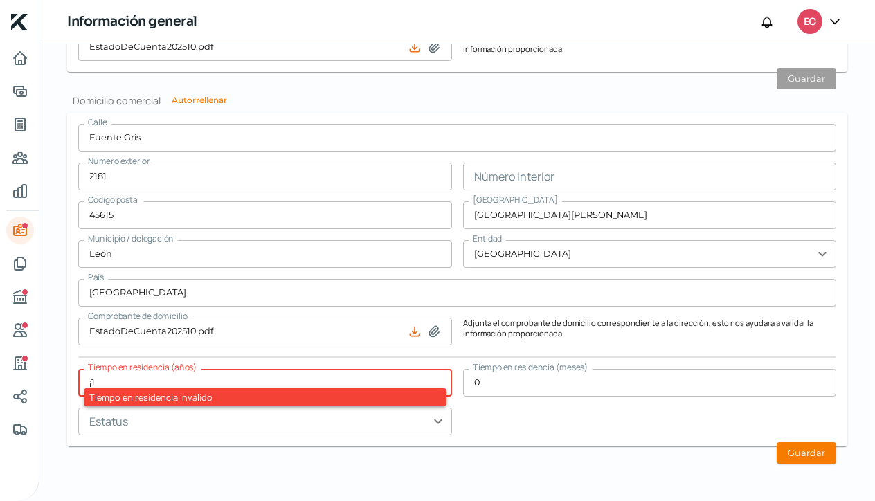
type input "¡"
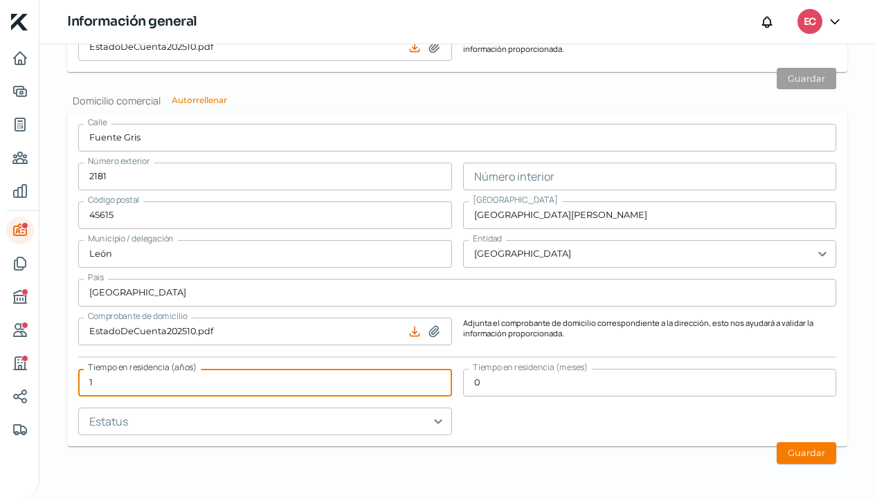
type input "1"
click at [435, 422] on input "text" at bounding box center [265, 422] width 374 height 28
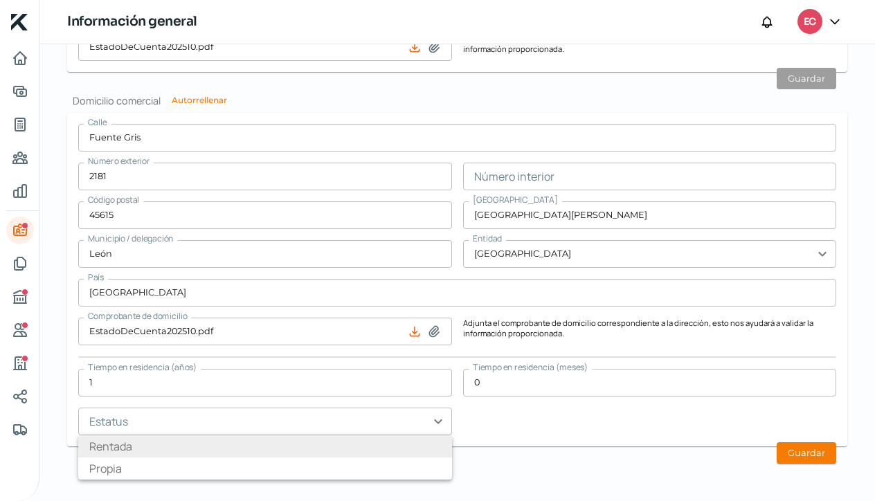
click at [403, 440] on li "Rentada" at bounding box center [265, 446] width 374 height 22
type input "Rentada"
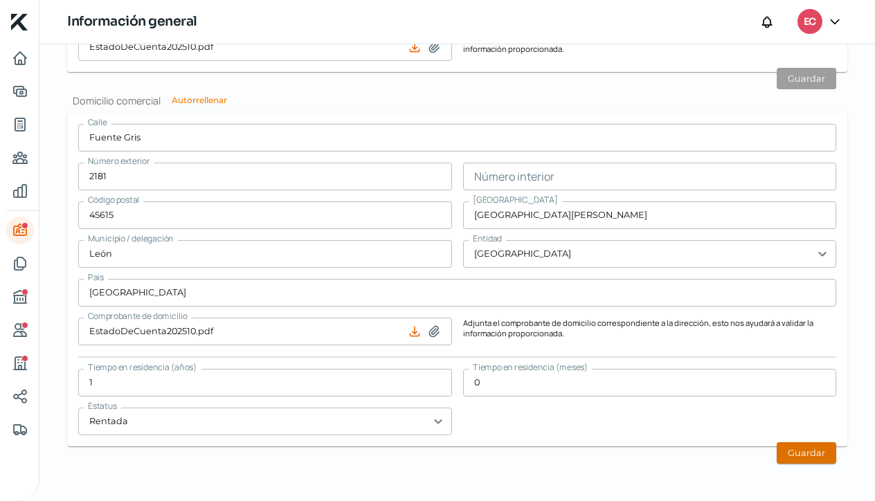
click at [798, 453] on button "Guardar" at bounding box center [807, 452] width 60 height 21
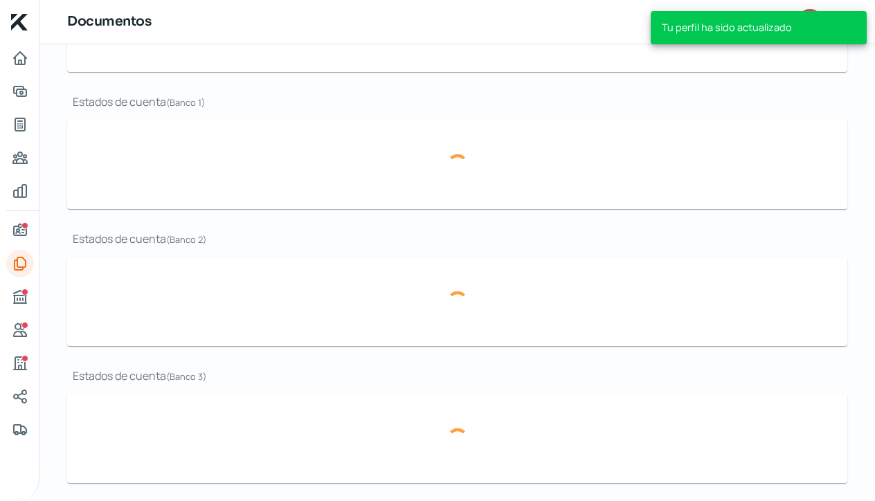
scroll to position [300, 0]
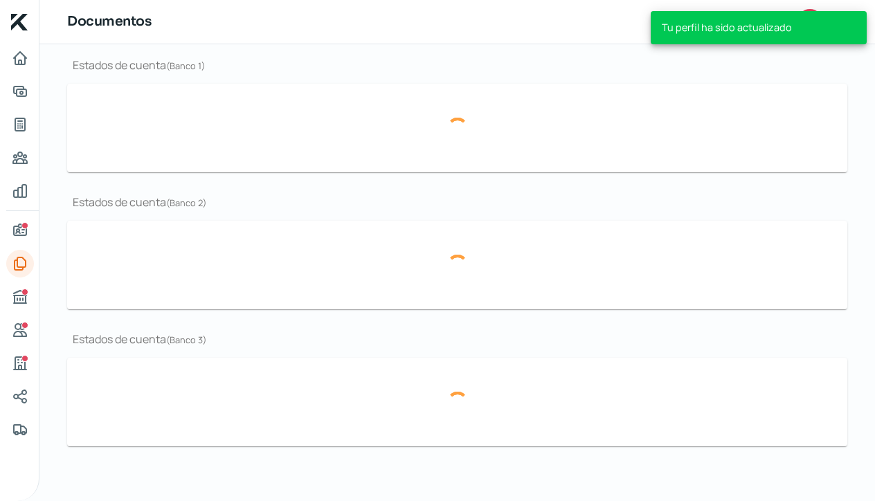
type input "IdcGeneraConstancia.pdf"
type input "CURRICULUM ECOLOGY.pdf"
type input "Captura de pantalla [DATE] a la(s) 3.02.10 p.m..png"
type input "[DATE] yesai bbva .pdf"
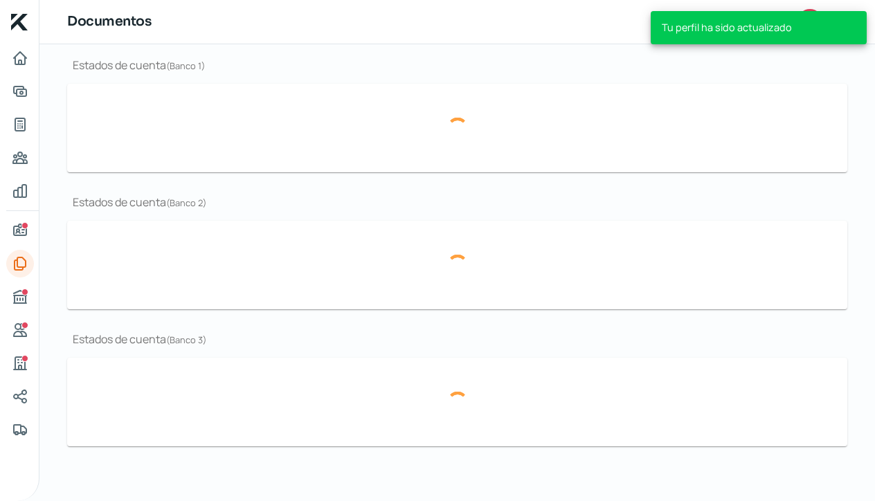
type input "[DATE] yesai bbva .pdf"
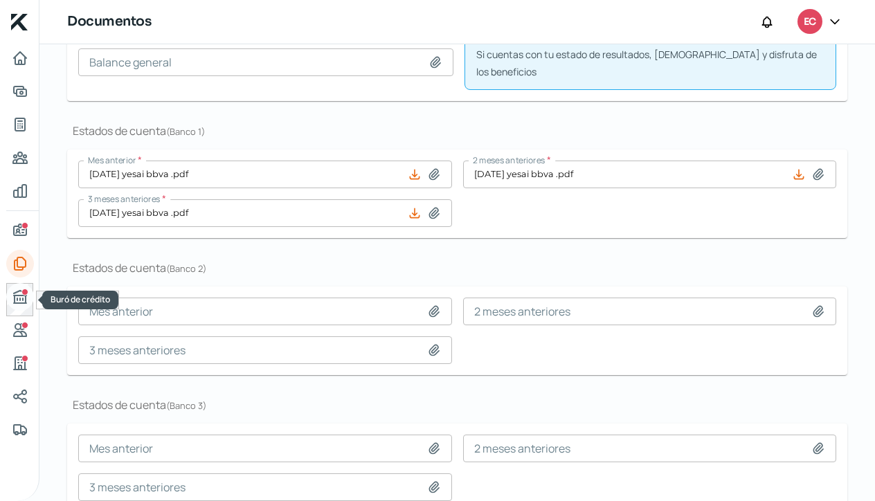
click at [24, 296] on icon "Buró de crédito" at bounding box center [20, 297] width 12 height 12
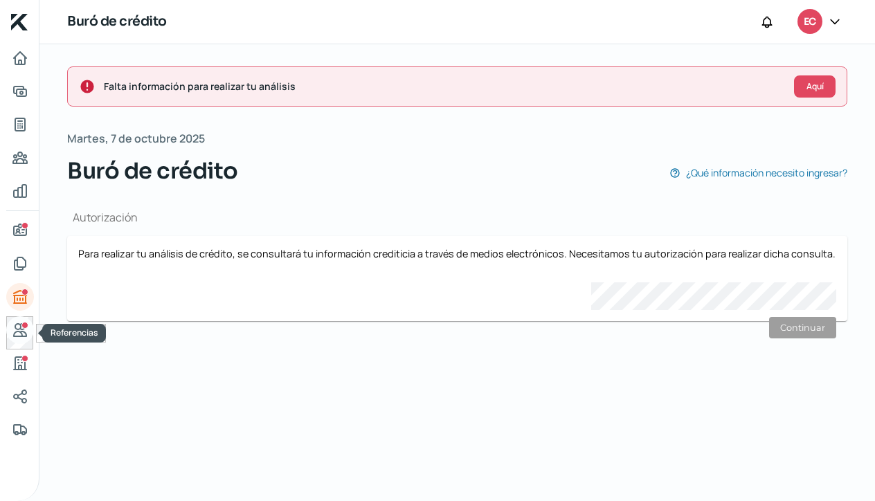
click at [19, 334] on icon "Referencias" at bounding box center [20, 330] width 17 height 17
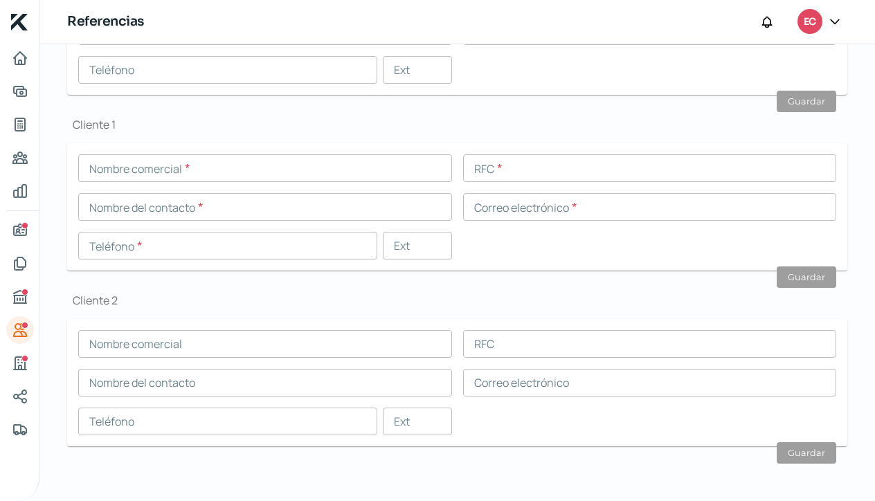
scroll to position [399, 0]
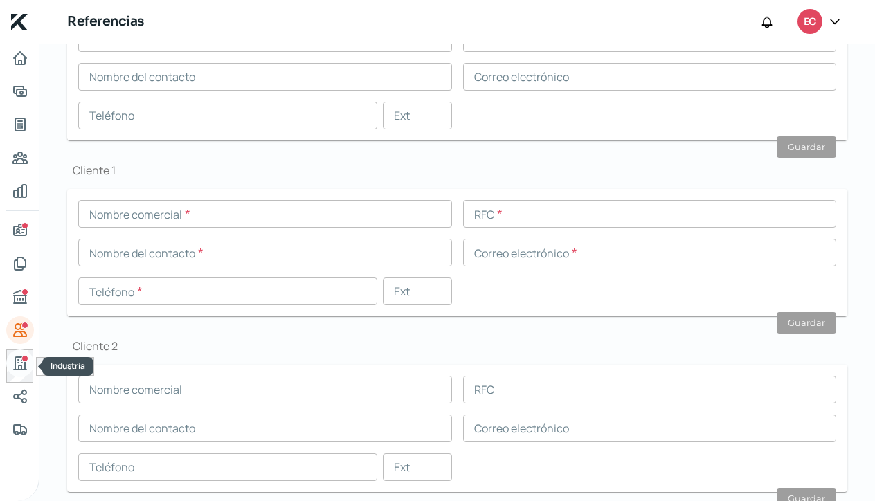
click at [20, 363] on icon "Industria" at bounding box center [20, 363] width 17 height 17
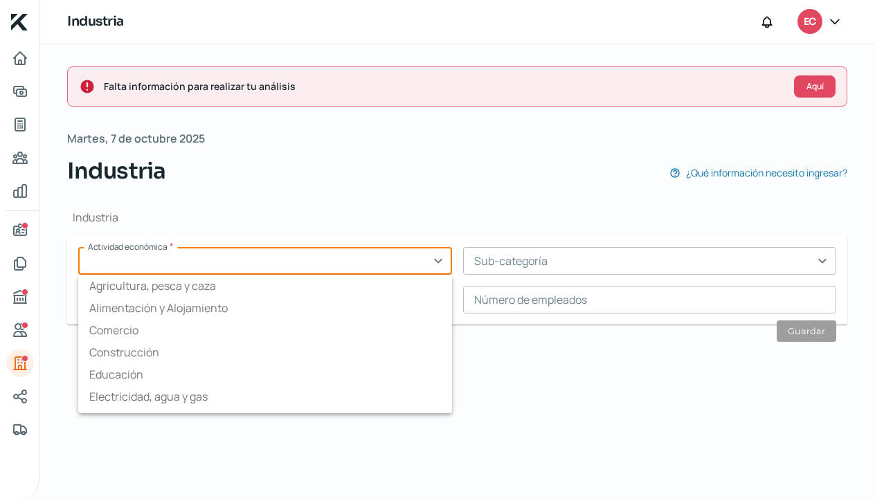
click at [439, 261] on input "text" at bounding box center [265, 261] width 374 height 28
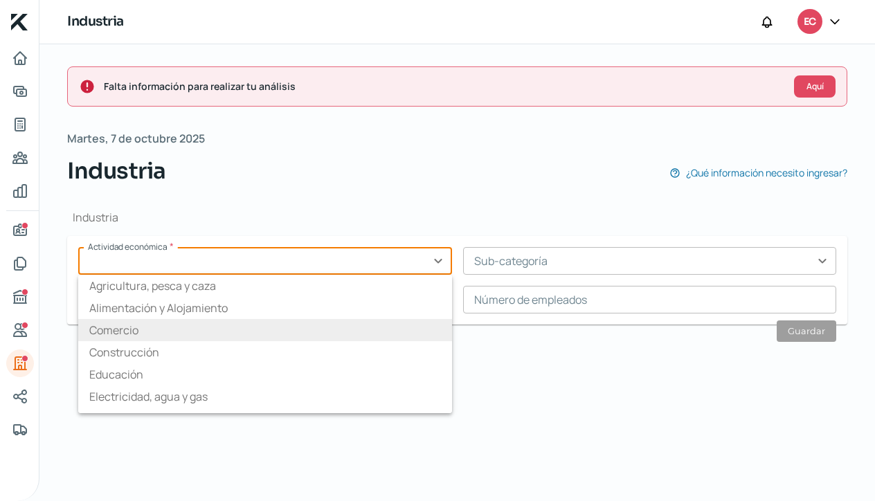
click at [296, 323] on li "Comercio" at bounding box center [265, 330] width 374 height 22
type input "Comercio"
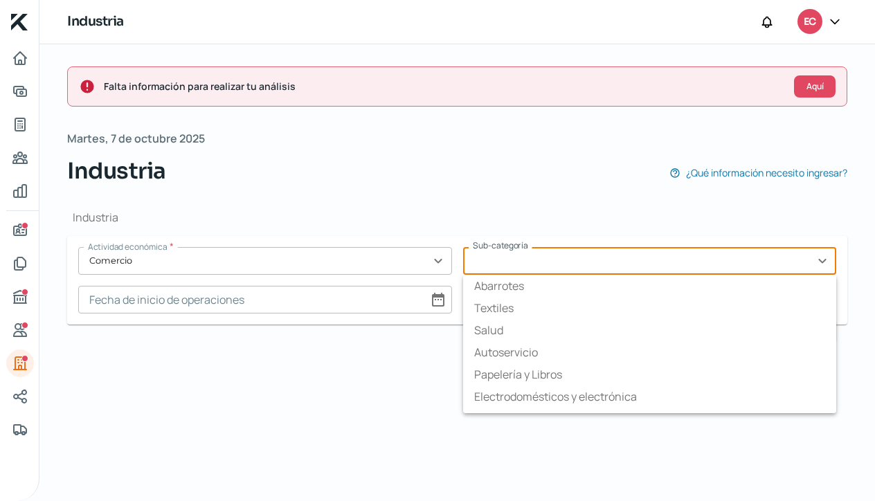
click at [828, 266] on input "text" at bounding box center [650, 261] width 374 height 28
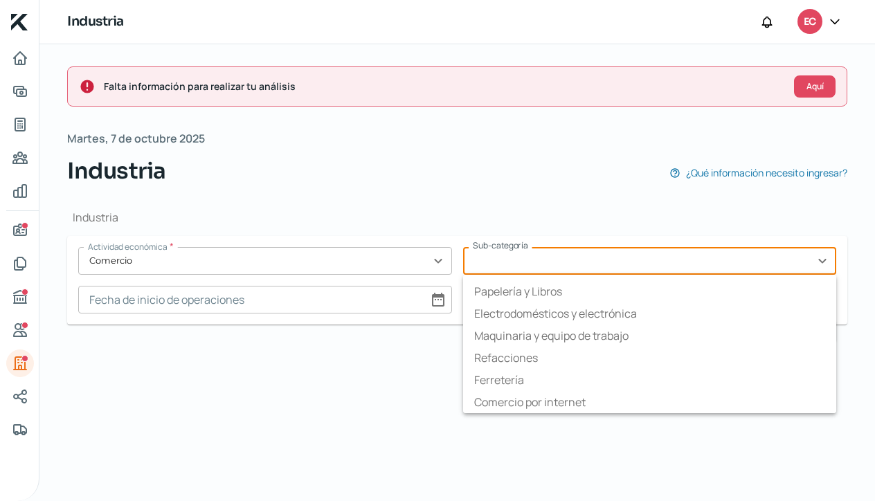
scroll to position [83, 0]
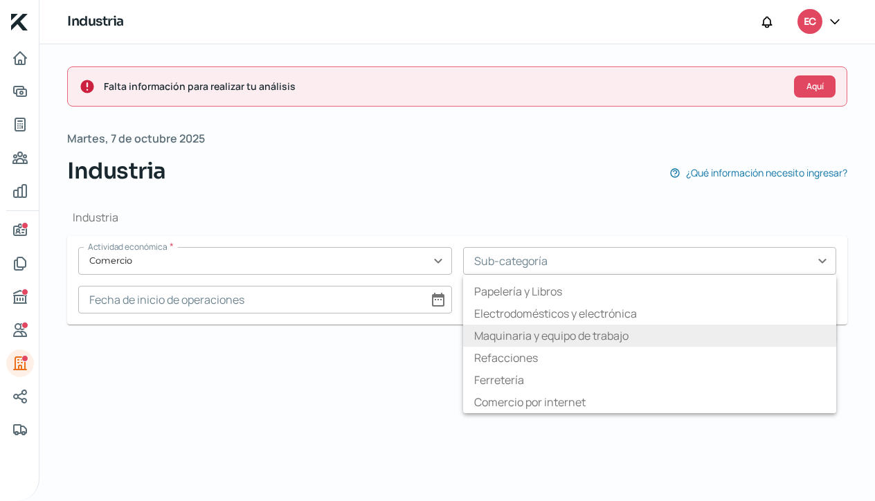
click at [748, 330] on li "Maquinaria y equipo de trabajo" at bounding box center [650, 336] width 374 height 22
type input "Maquinaria y equipo de trabajo"
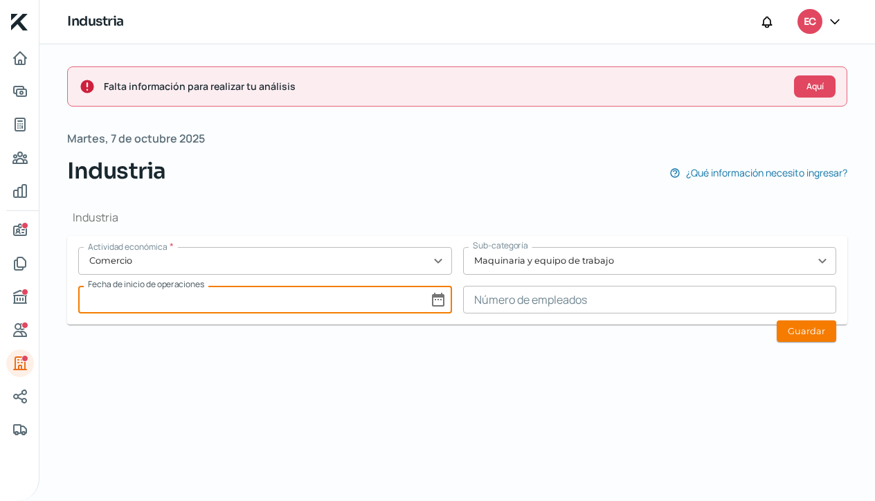
click at [138, 298] on input at bounding box center [265, 300] width 374 height 28
select select "9"
select select "2025"
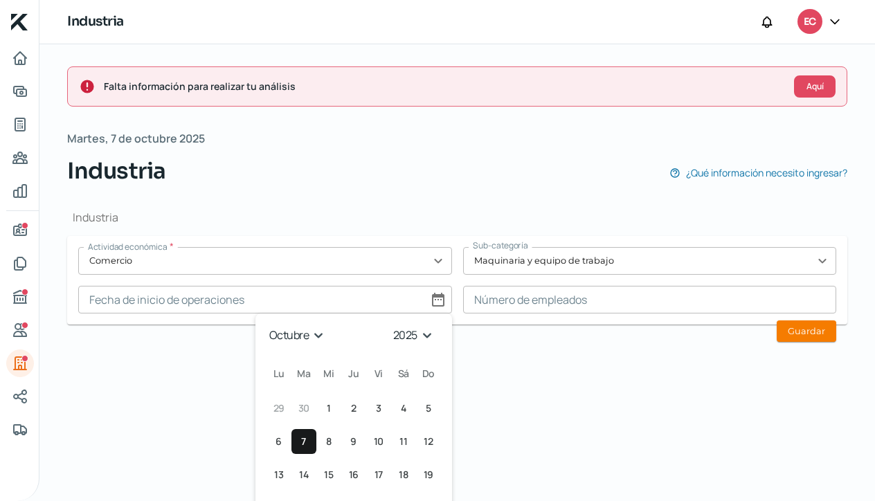
select select "0"
select select "2019"
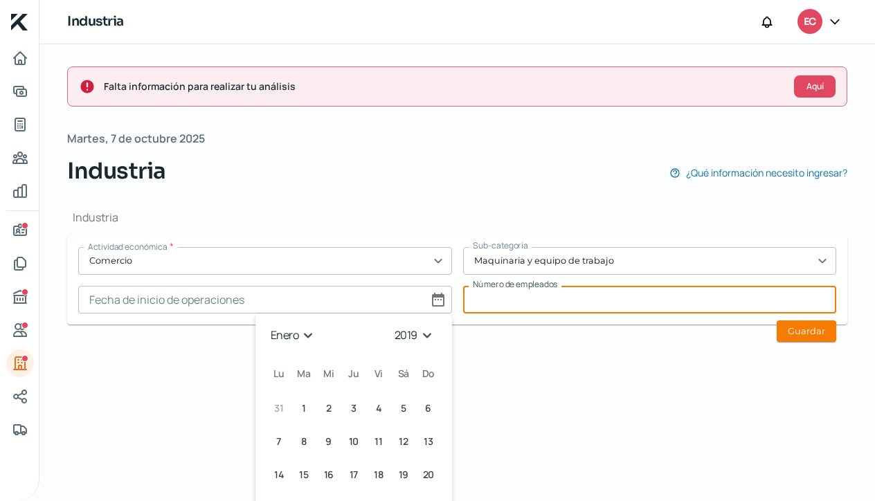
click at [500, 300] on input at bounding box center [650, 300] width 374 height 28
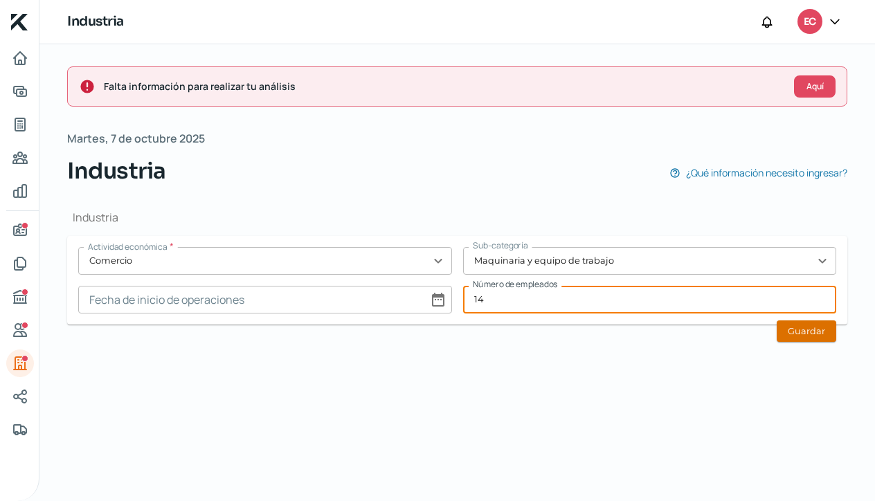
click at [809, 332] on button "Guardar" at bounding box center [807, 331] width 60 height 21
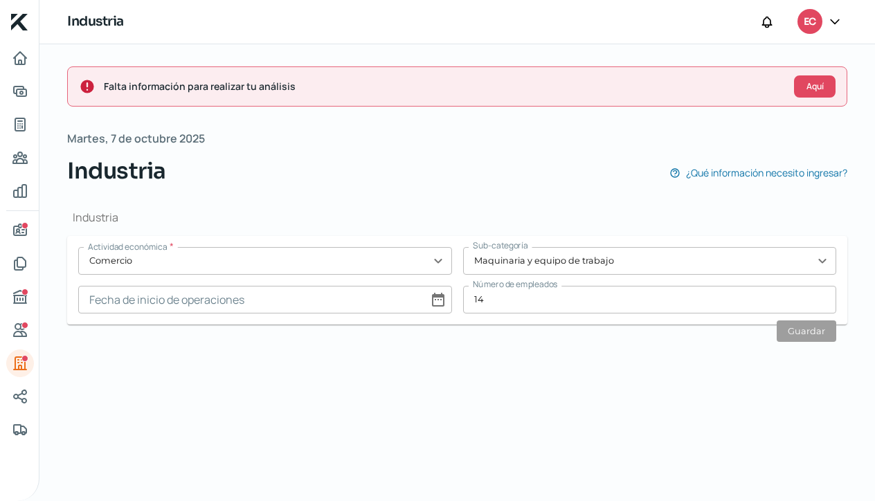
type input "14"
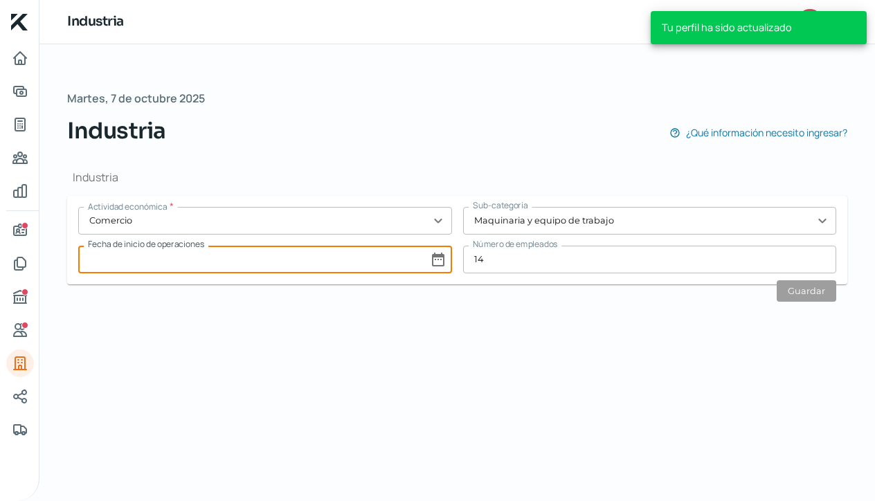
click at [438, 262] on input at bounding box center [265, 260] width 374 height 28
select select "9"
select select "2025"
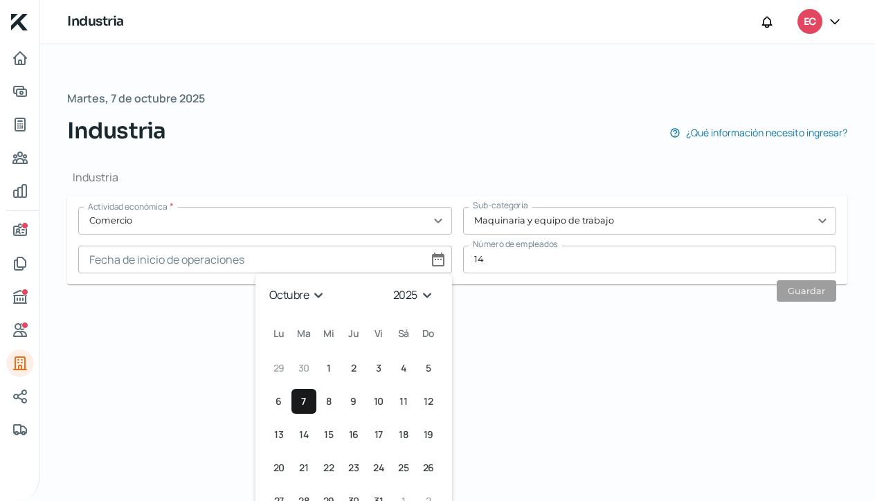
select select "0"
select select "2019"
click at [301, 397] on span "8" at bounding box center [304, 401] width 6 height 17
type input "[DATE]"
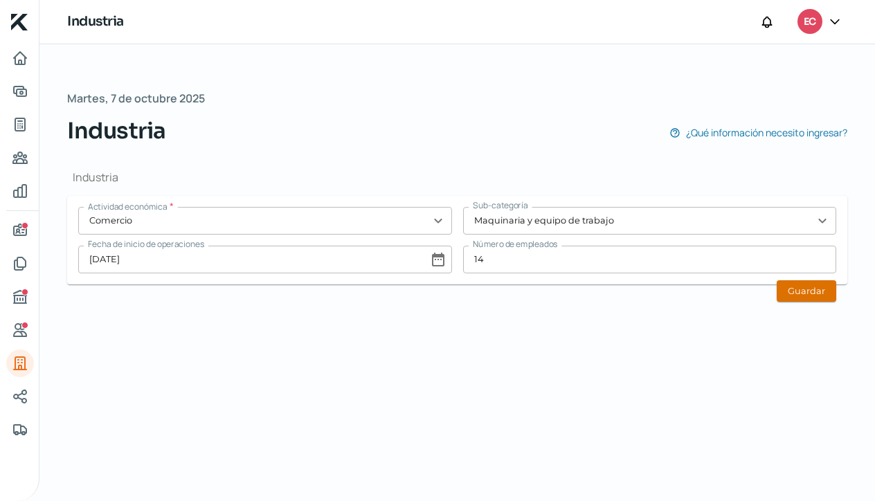
click at [816, 292] on button "Guardar" at bounding box center [807, 290] width 60 height 21
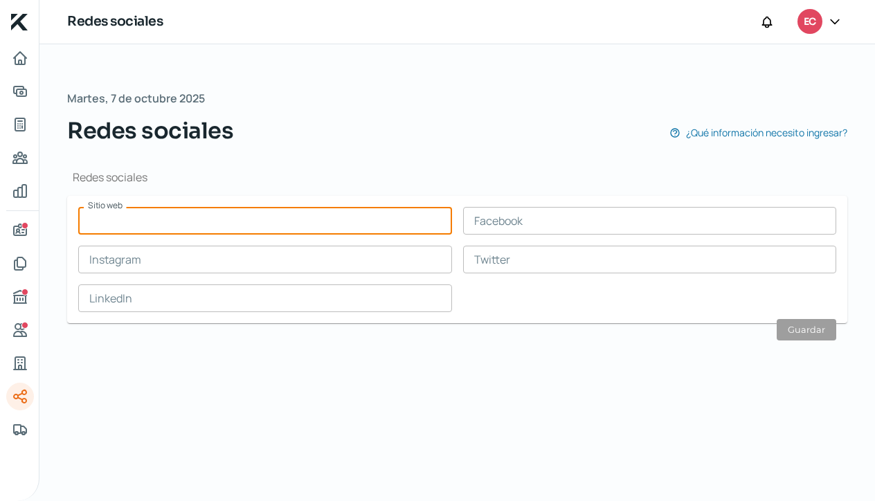
paste input "[DOMAIN_NAME]"
type input "[DOMAIN_NAME]"
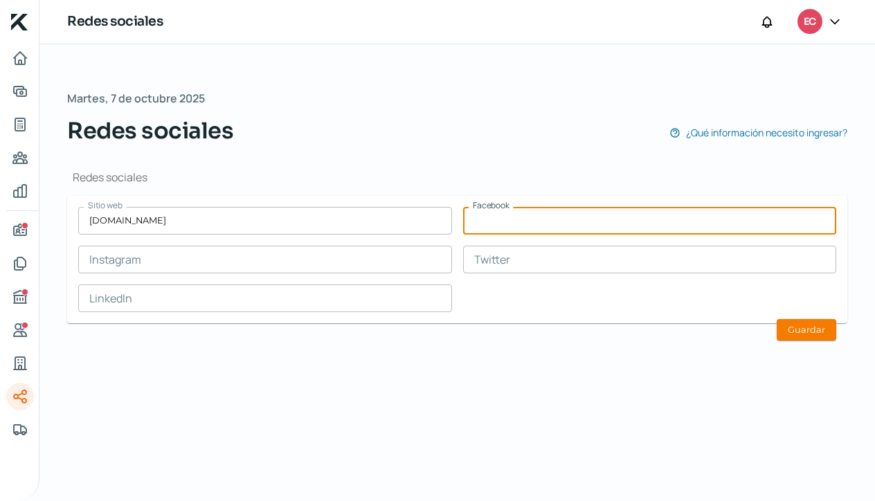
click at [489, 222] on input "text" at bounding box center [650, 221] width 374 height 28
click at [346, 258] on input "text" at bounding box center [265, 260] width 374 height 28
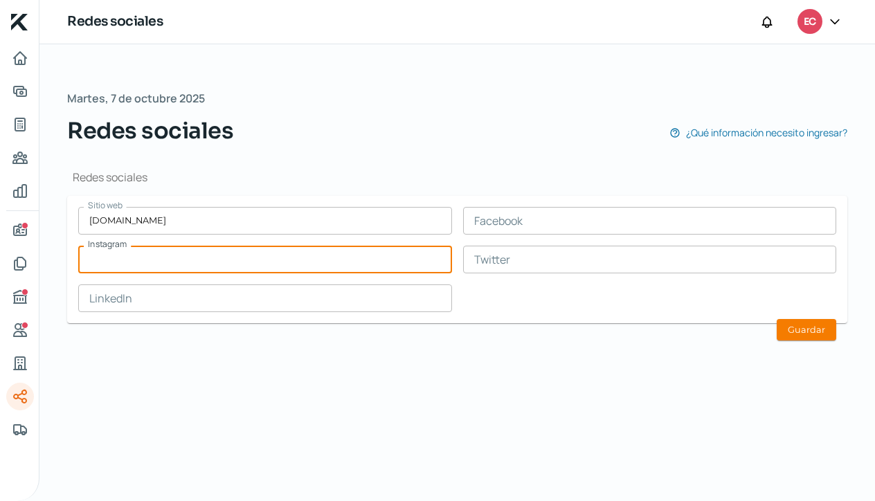
paste input "[URL][DOMAIN_NAME]"
type input "[URL][DOMAIN_NAME]"
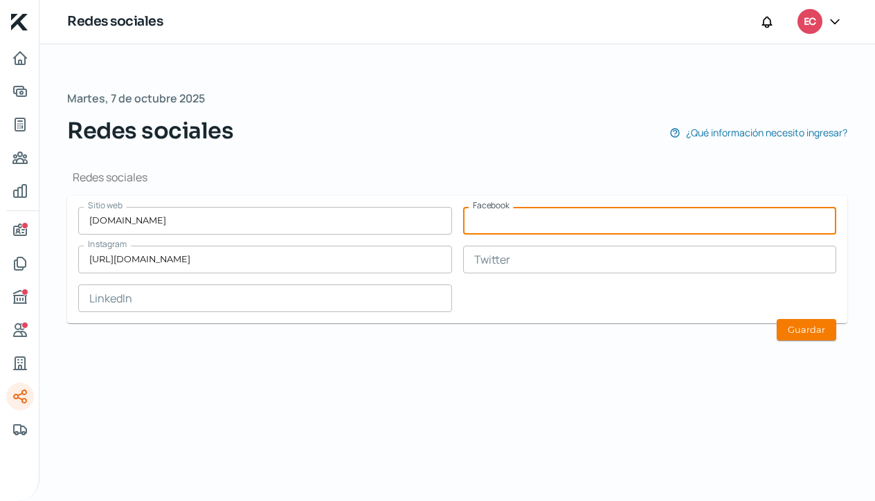
click at [524, 222] on input "text" at bounding box center [650, 221] width 374 height 28
paste input "[URL][DOMAIN_NAME]"
type input "[URL][DOMAIN_NAME]"
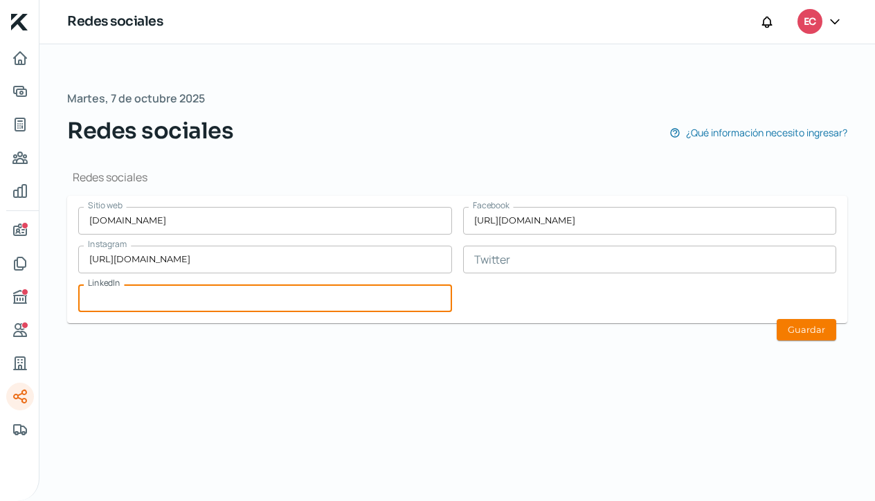
click at [167, 299] on input "text" at bounding box center [265, 299] width 374 height 28
type input "[URL][DOMAIN_NAME]"
click at [806, 330] on button "Guardar" at bounding box center [807, 329] width 60 height 21
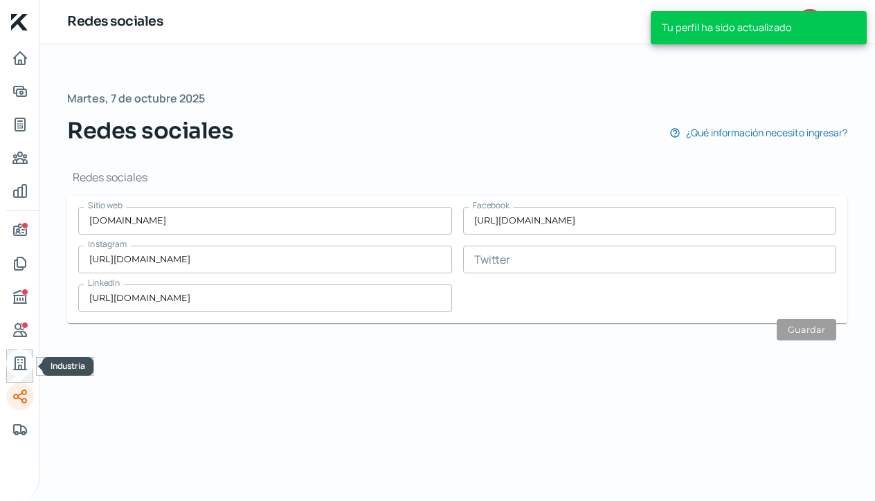
click at [20, 361] on icon "Industria" at bounding box center [20, 363] width 17 height 17
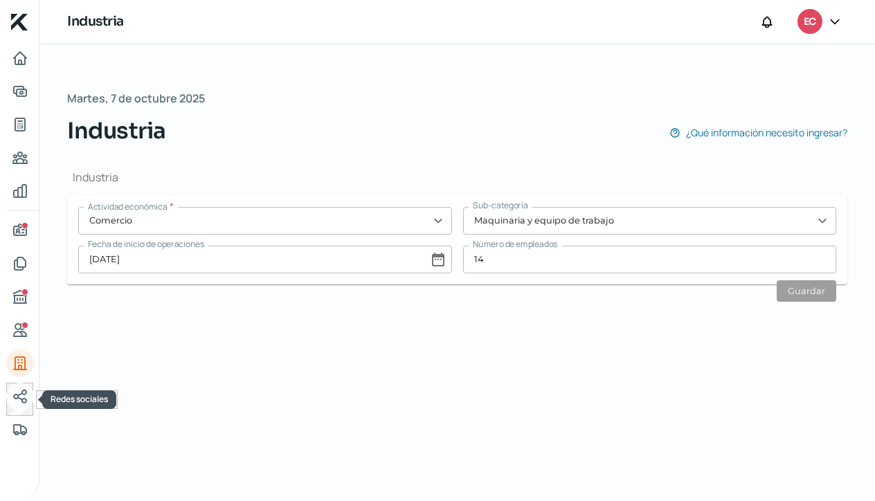
click at [18, 397] on icon "Redes sociales" at bounding box center [20, 396] width 12 height 12
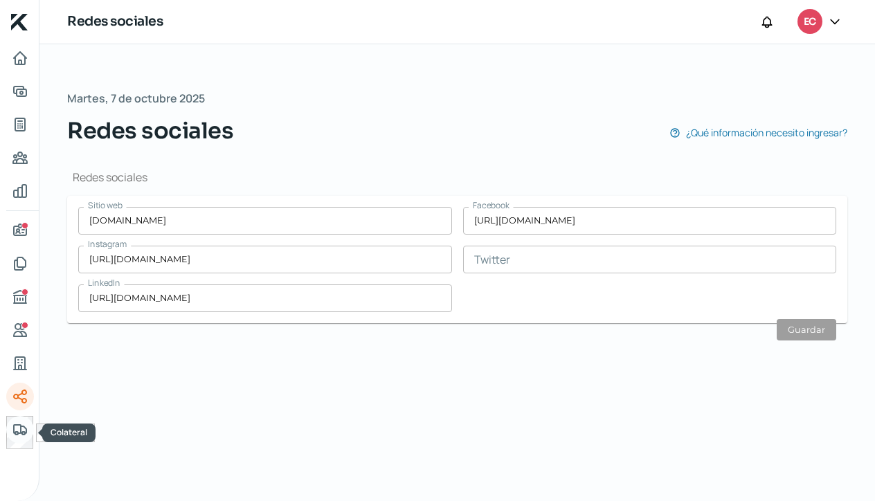
click at [23, 430] on icon "Colateral" at bounding box center [20, 430] width 17 height 17
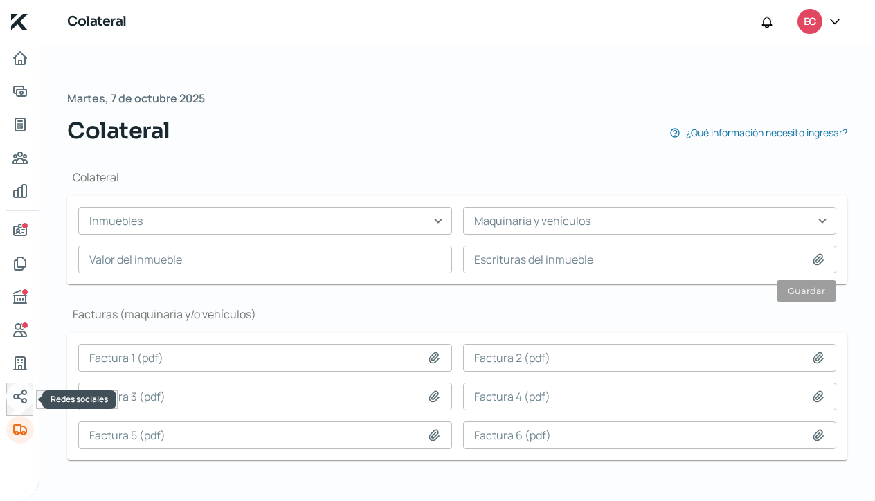
click at [19, 393] on icon "Redes sociales" at bounding box center [20, 396] width 17 height 17
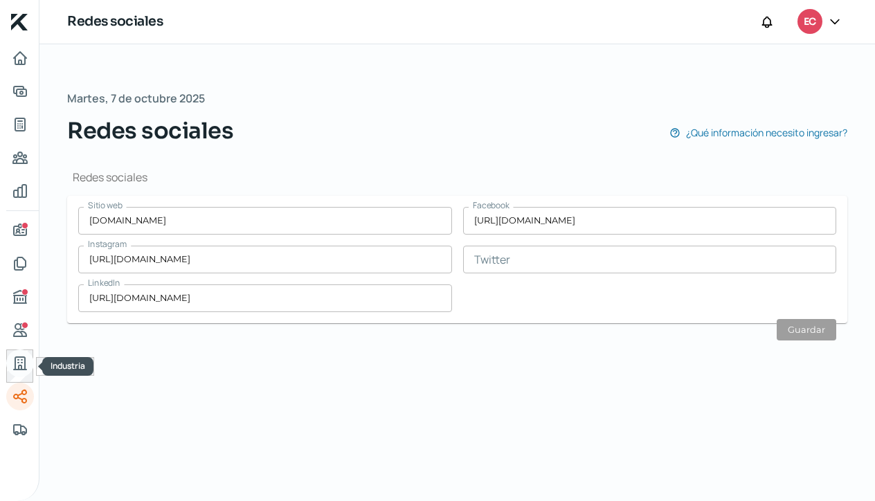
click at [21, 369] on icon "Industria" at bounding box center [20, 363] width 12 height 12
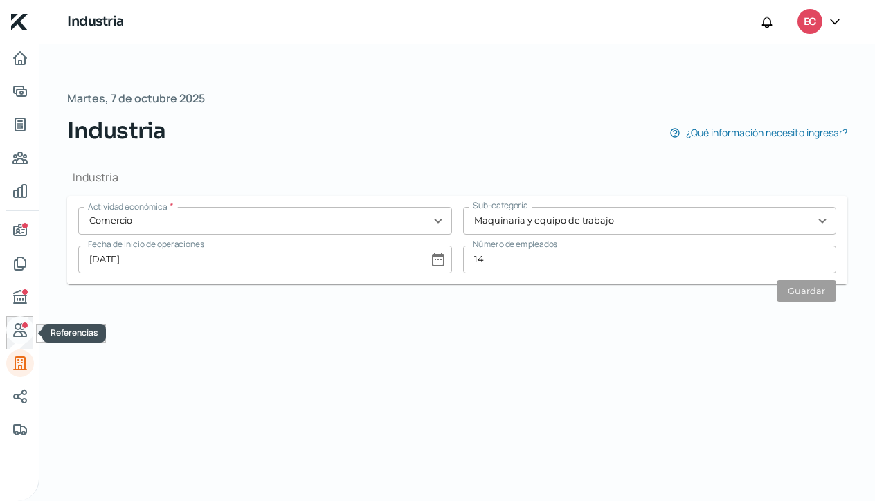
click at [21, 329] on icon "Referencias" at bounding box center [20, 330] width 12 height 12
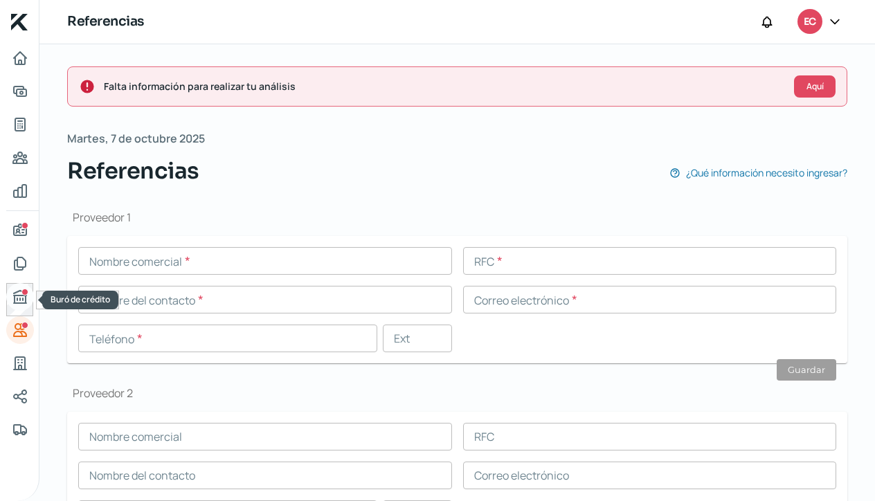
click at [21, 297] on icon "Buró de crédito" at bounding box center [20, 297] width 17 height 17
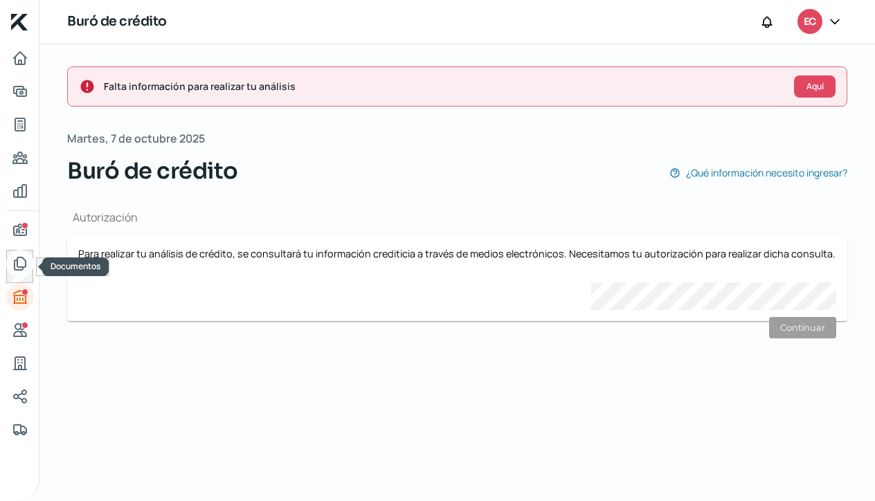
click at [19, 263] on icon "Documentos" at bounding box center [20, 263] width 17 height 17
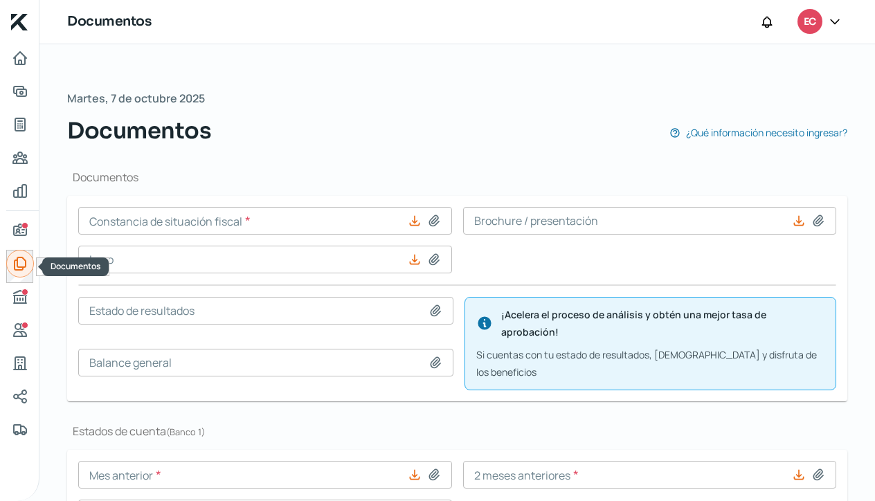
type input "IdcGeneraConstancia.pdf"
type input "CURRICULUM ECOLOGY.pdf"
type input "Captura de pantalla [DATE] a la(s) 3.02.10 p.m..png"
type input "[DATE] yesai bbva .pdf"
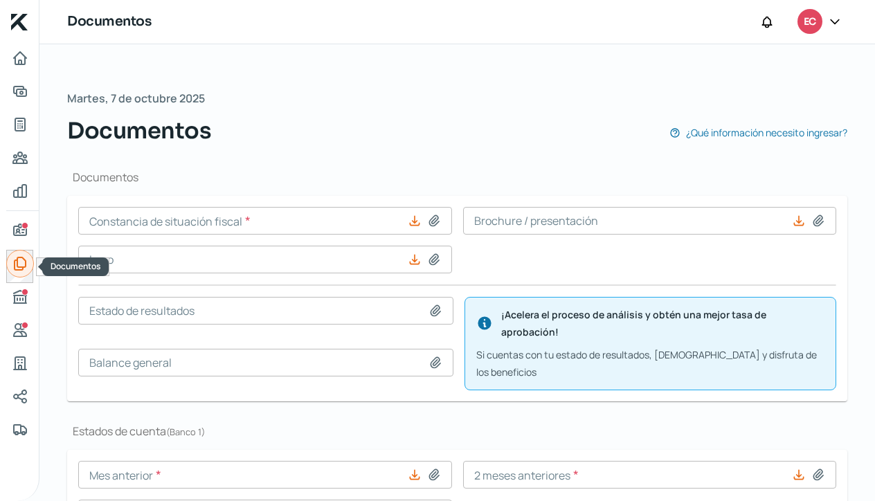
type input "[DATE] yesai bbva .pdf"
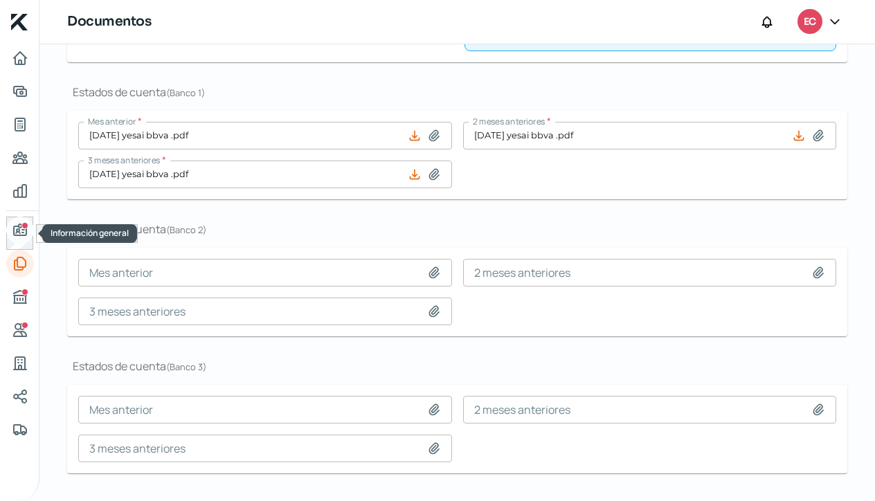
click at [17, 228] on icon "Información general" at bounding box center [20, 230] width 17 height 17
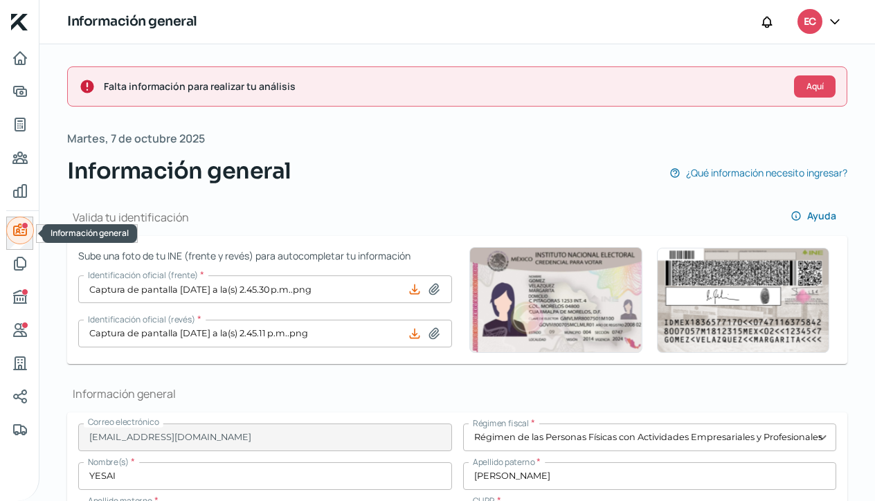
type input "Fuente Gris"
type input "2181"
type input "45615"
type input "[GEOGRAPHIC_DATA][PERSON_NAME]"
type input "León"
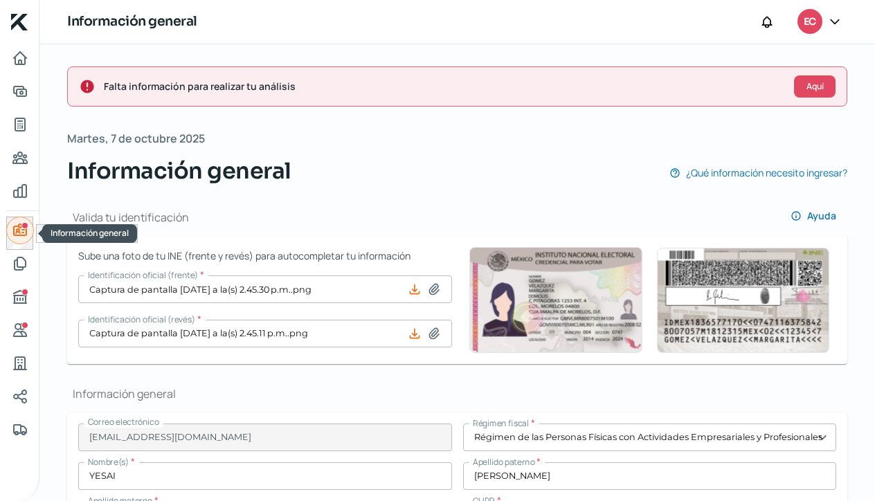
type input "[GEOGRAPHIC_DATA]"
type input "EstadoDeCuenta202510.pdf"
type input "1"
type input "0"
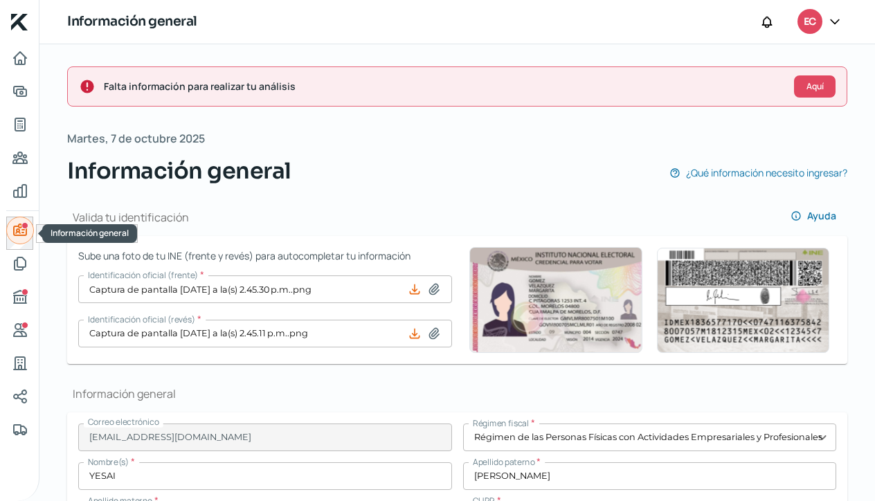
type input "Rentada"
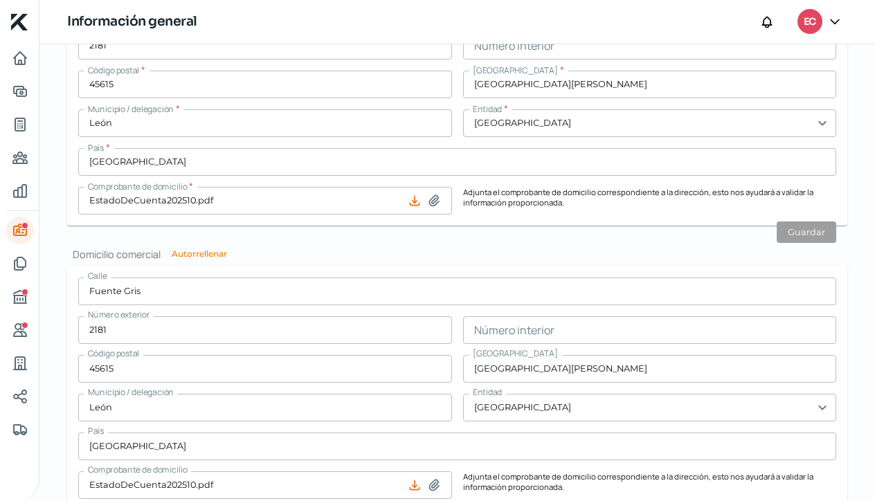
scroll to position [1063, 0]
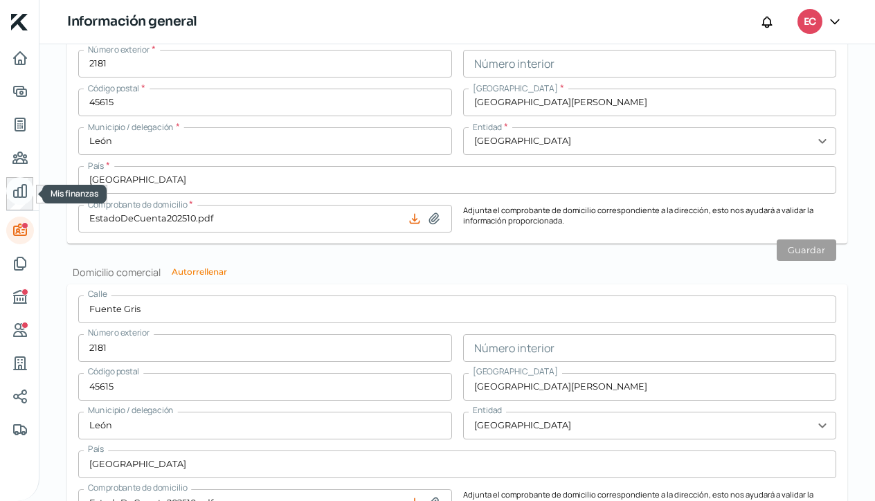
click at [17, 187] on icon "Mis finanzas" at bounding box center [20, 191] width 17 height 17
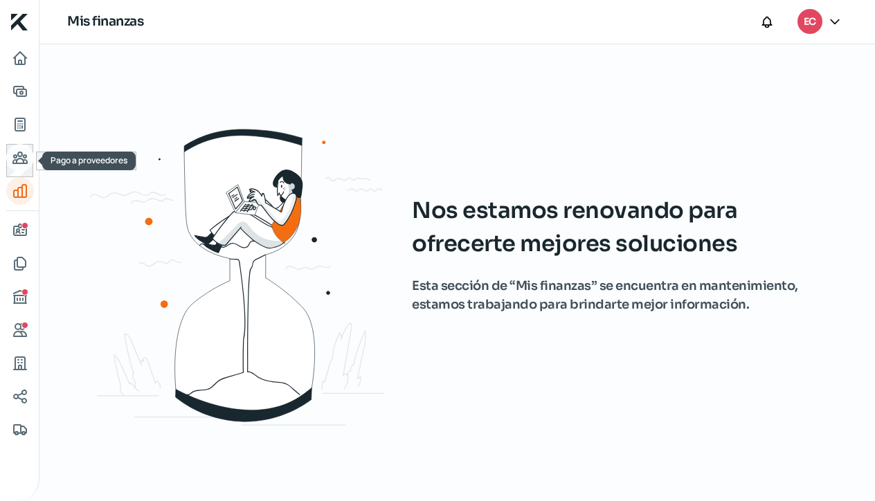
click at [17, 161] on icon "Pago a proveedores" at bounding box center [20, 157] width 14 height 11
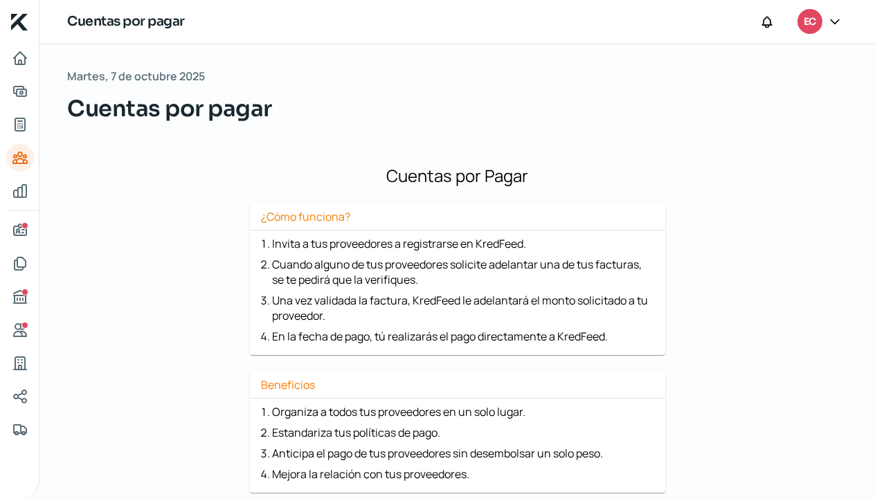
click at [836, 18] on icon at bounding box center [835, 22] width 14 height 14
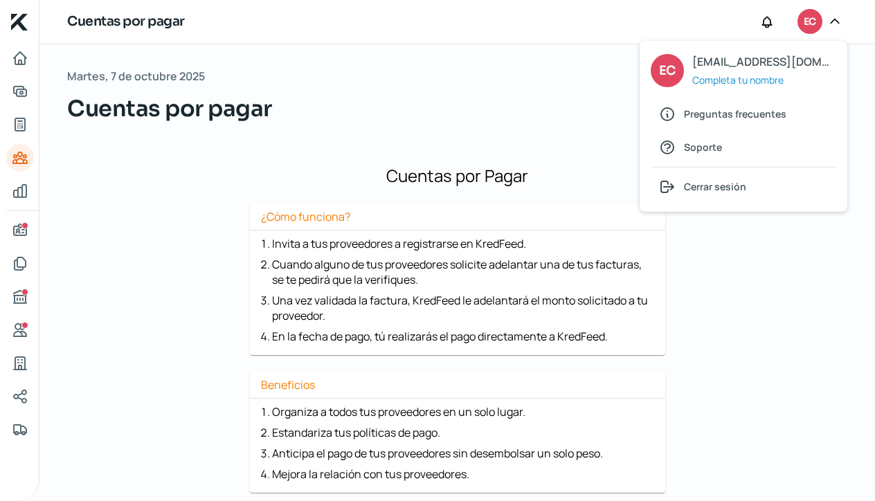
click at [404, 75] on div "[DATE] Cuentas por pagar" at bounding box center [457, 95] width 780 height 59
